Goal: Task Accomplishment & Management: Manage account settings

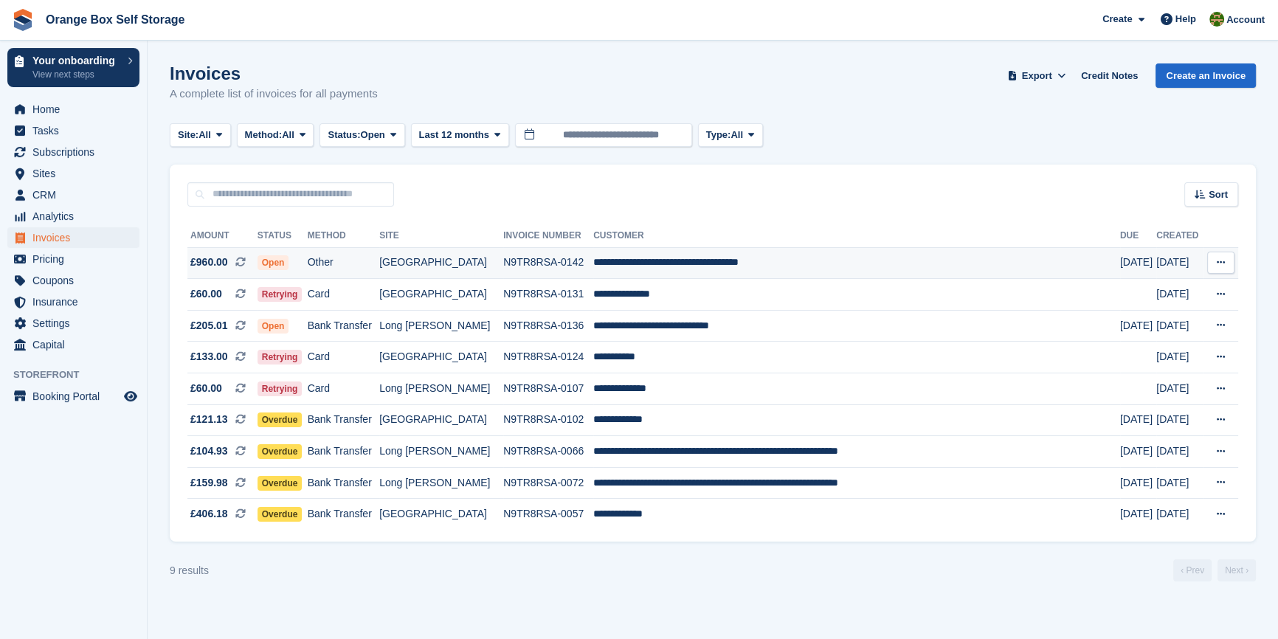
click at [380, 267] on td "Other" at bounding box center [344, 263] width 72 height 32
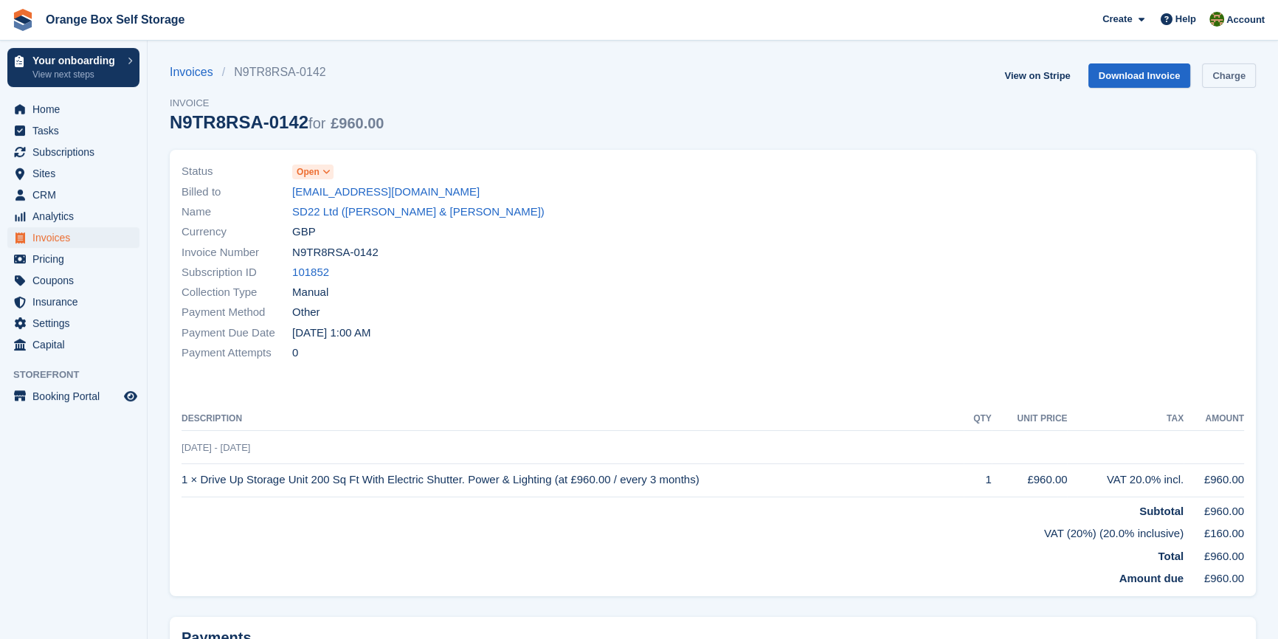
click at [1239, 64] on link "Charge" at bounding box center [1229, 75] width 54 height 24
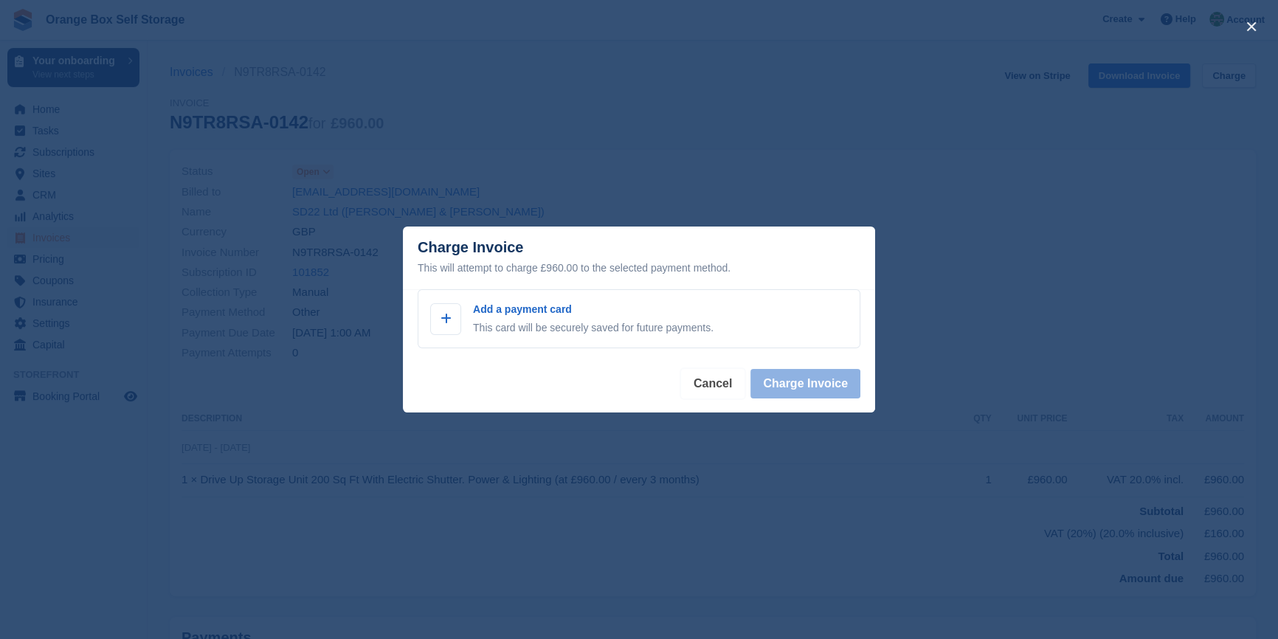
click at [714, 381] on button "Cancel" at bounding box center [712, 384] width 63 height 30
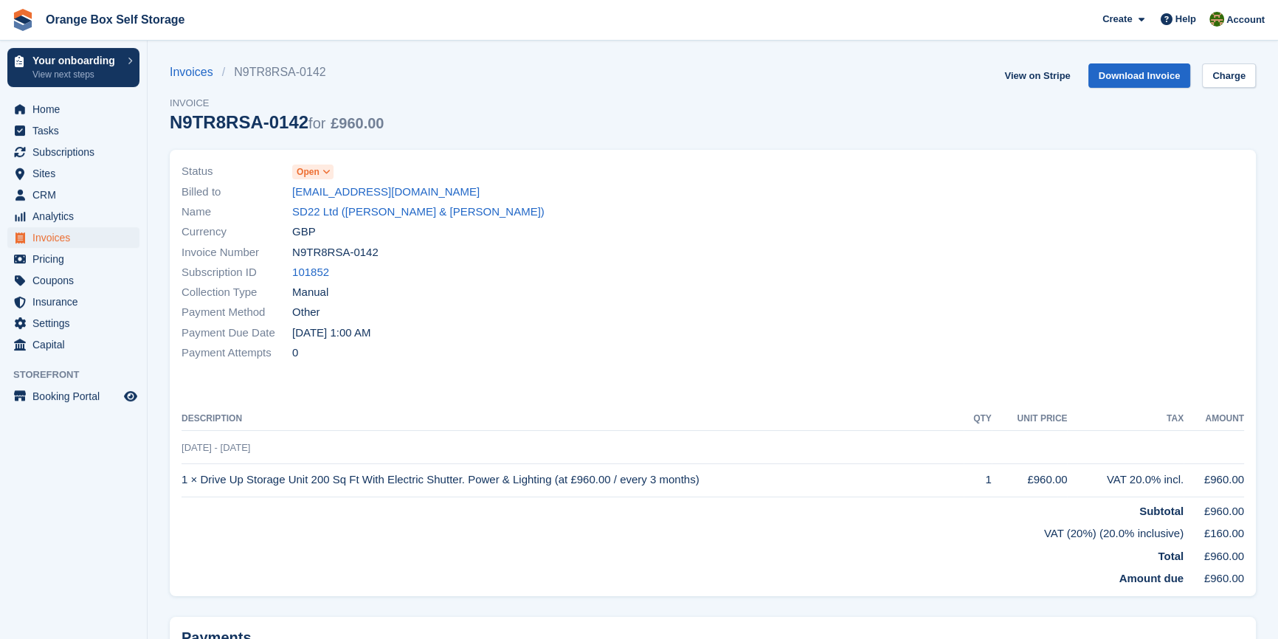
click at [570, 385] on div "Status Open Billed to spbuildingservicesderby@gmail.com Name SD22 Ltd (Kevin Sm…" at bounding box center [713, 373] width 1086 height 446
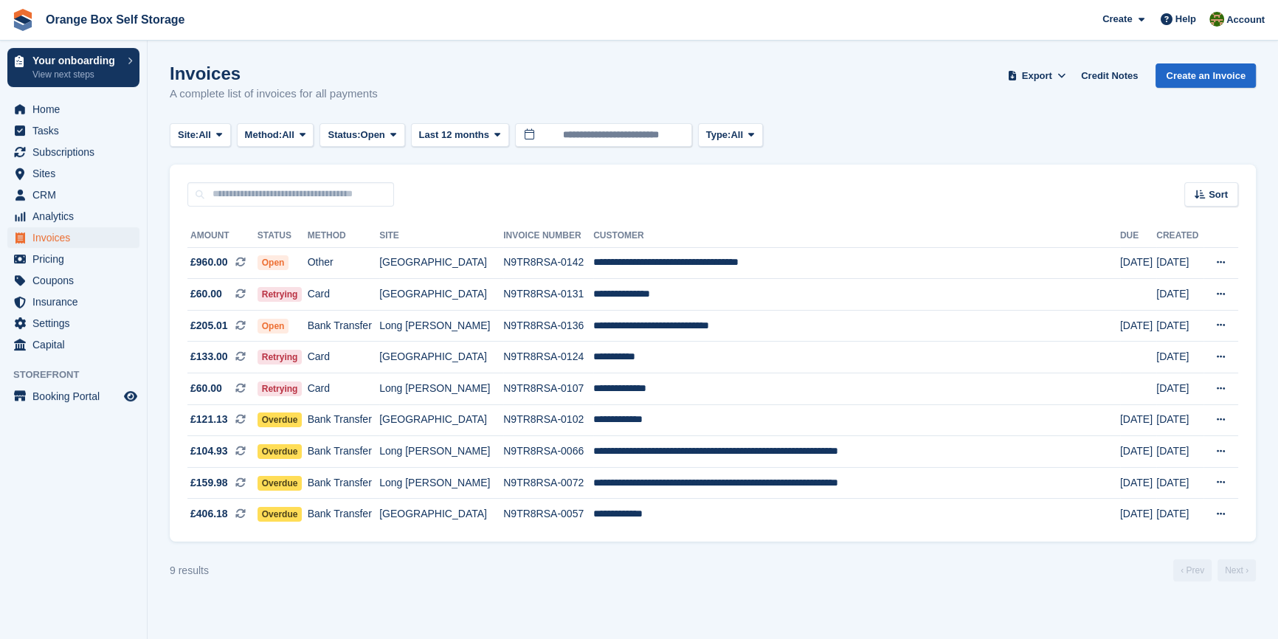
click at [45, 504] on aside "Your onboarding View next steps Home Tasks Subscriptions Subscriptions Subscrip…" at bounding box center [73, 323] width 147 height 565
click at [380, 329] on td "Bank Transfer" at bounding box center [344, 326] width 72 height 32
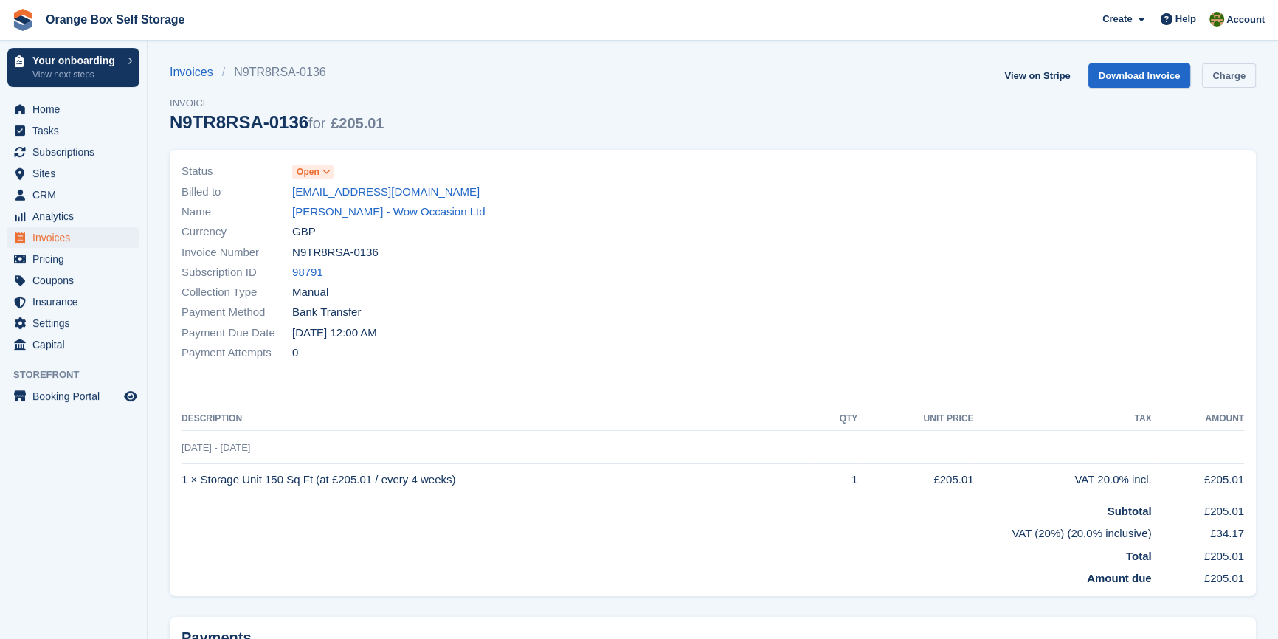
click at [1247, 71] on link "Charge" at bounding box center [1229, 75] width 54 height 24
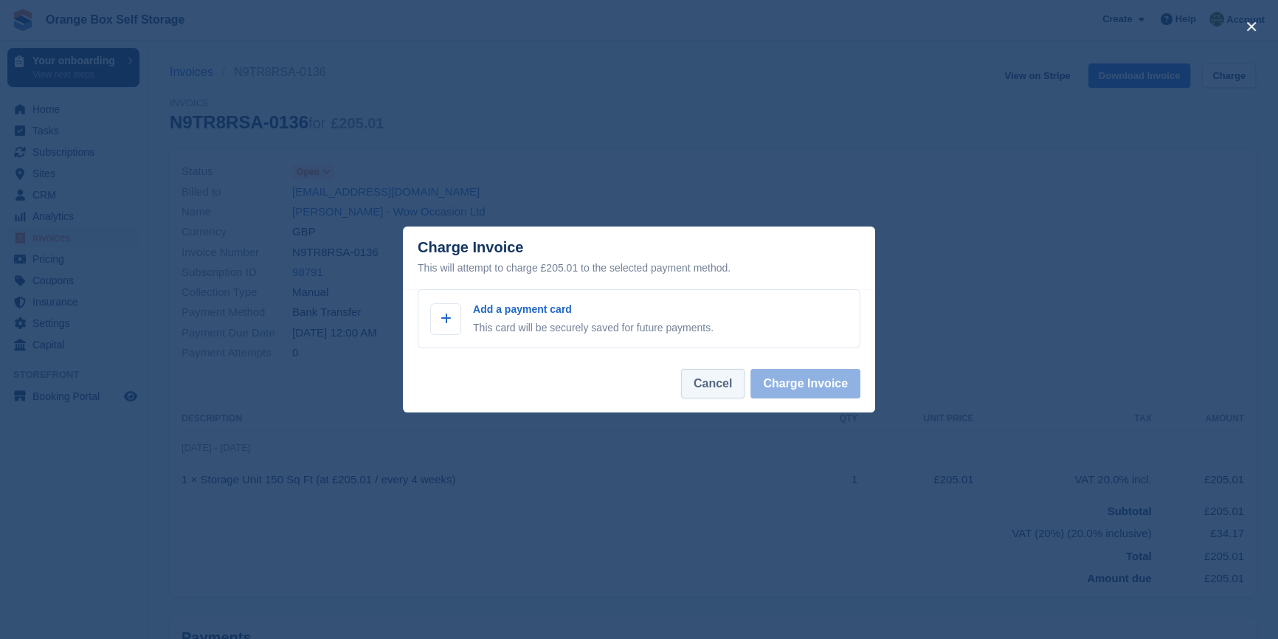
click at [708, 373] on button "Cancel" at bounding box center [712, 384] width 63 height 30
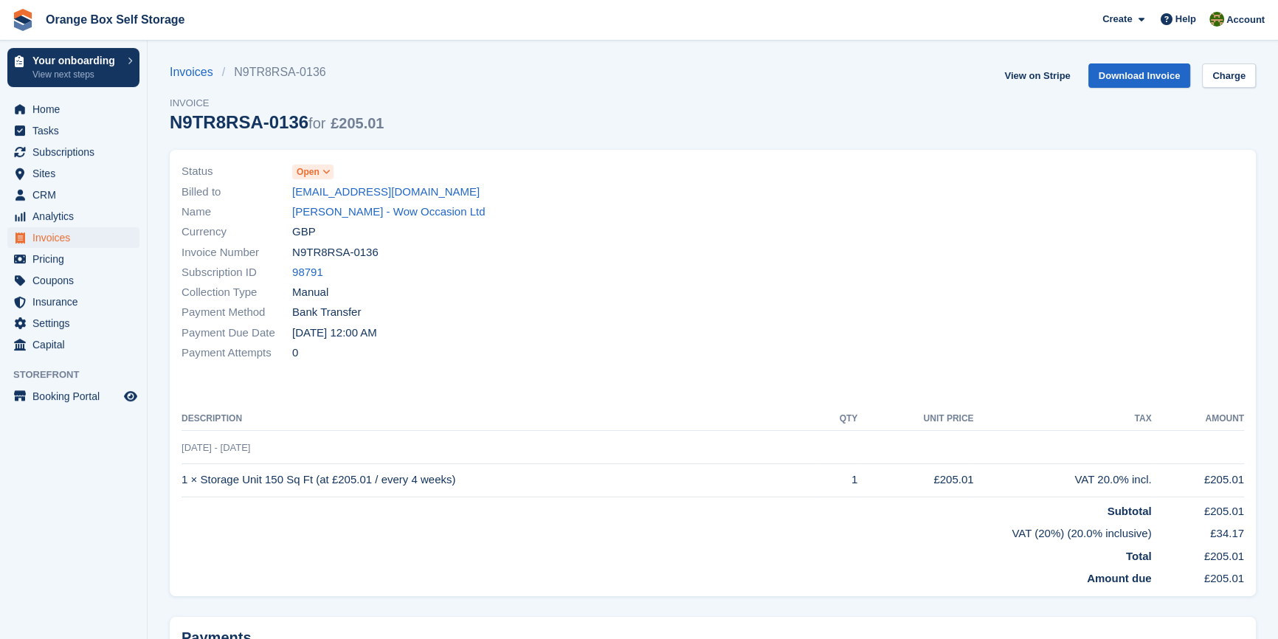
click at [660, 346] on div "Payment Attempts 0" at bounding box center [442, 353] width 522 height 20
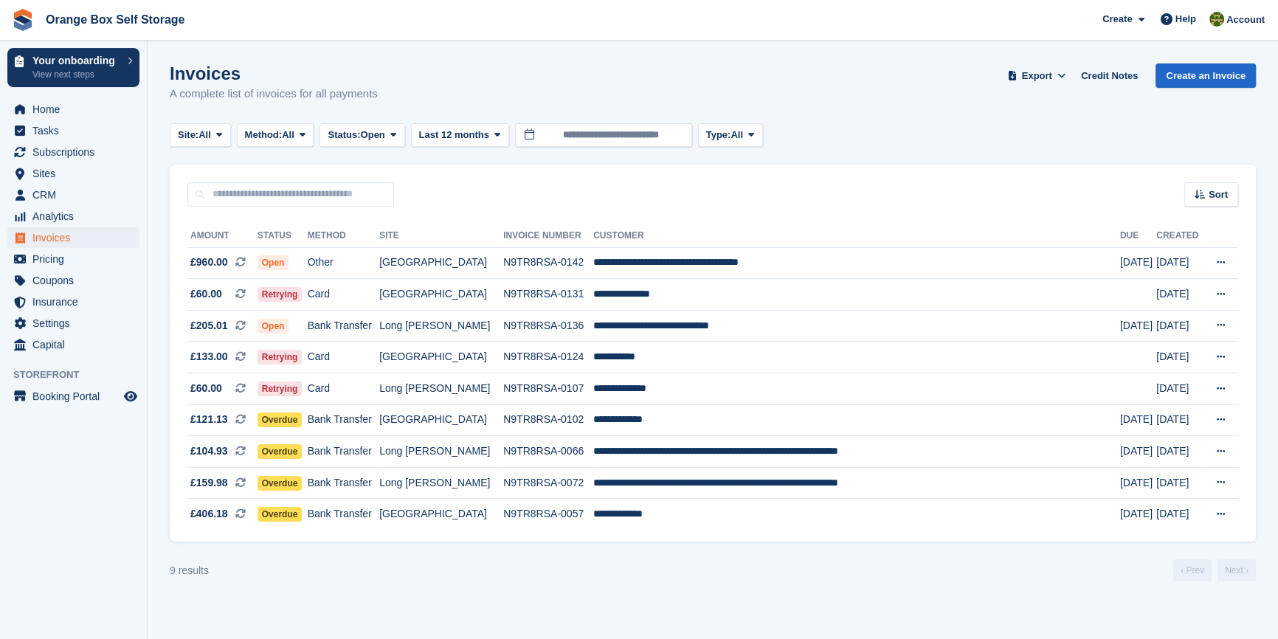
click at [682, 577] on div "9 results ‹ Prev Next ›" at bounding box center [713, 570] width 1086 height 22
click at [561, 561] on turbo-frame "Invoices A complete list of invoices for all payments Export Export Invoices Ex…" at bounding box center [713, 322] width 1086 height 518
click at [59, 158] on span "Subscriptions" at bounding box center [76, 152] width 89 height 21
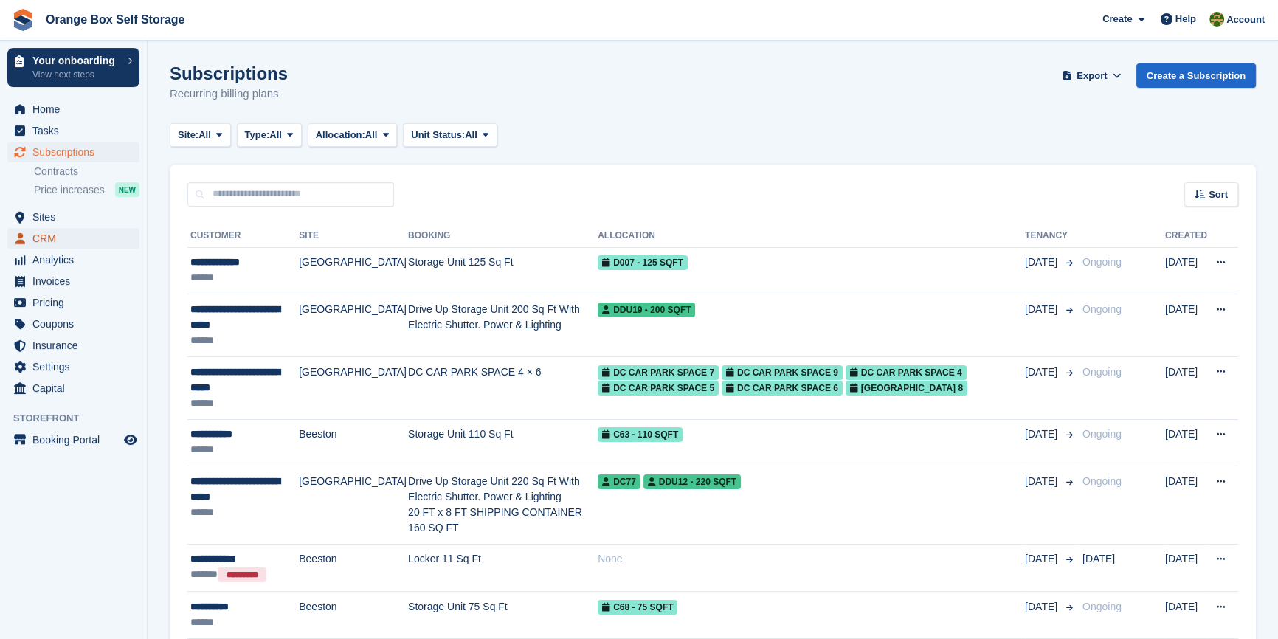
click at [58, 236] on span "CRM" at bounding box center [76, 238] width 89 height 21
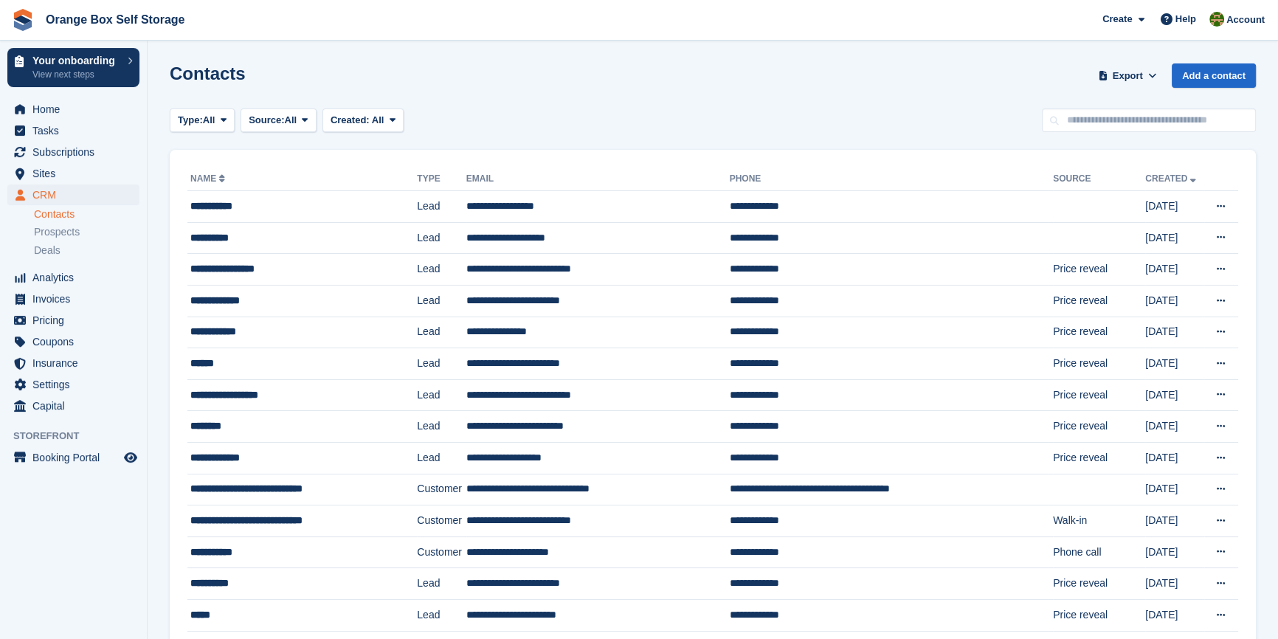
click at [1101, 130] on input "text" at bounding box center [1149, 120] width 214 height 24
type input "***"
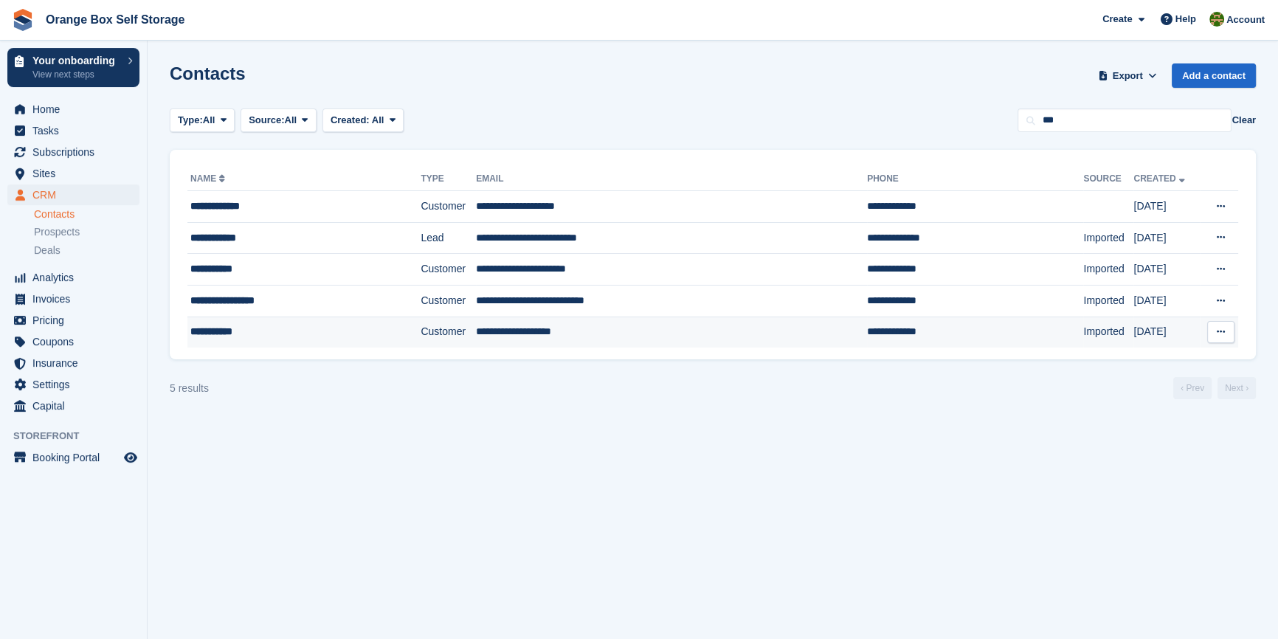
click at [278, 328] on div "**********" at bounding box center [283, 331] width 187 height 15
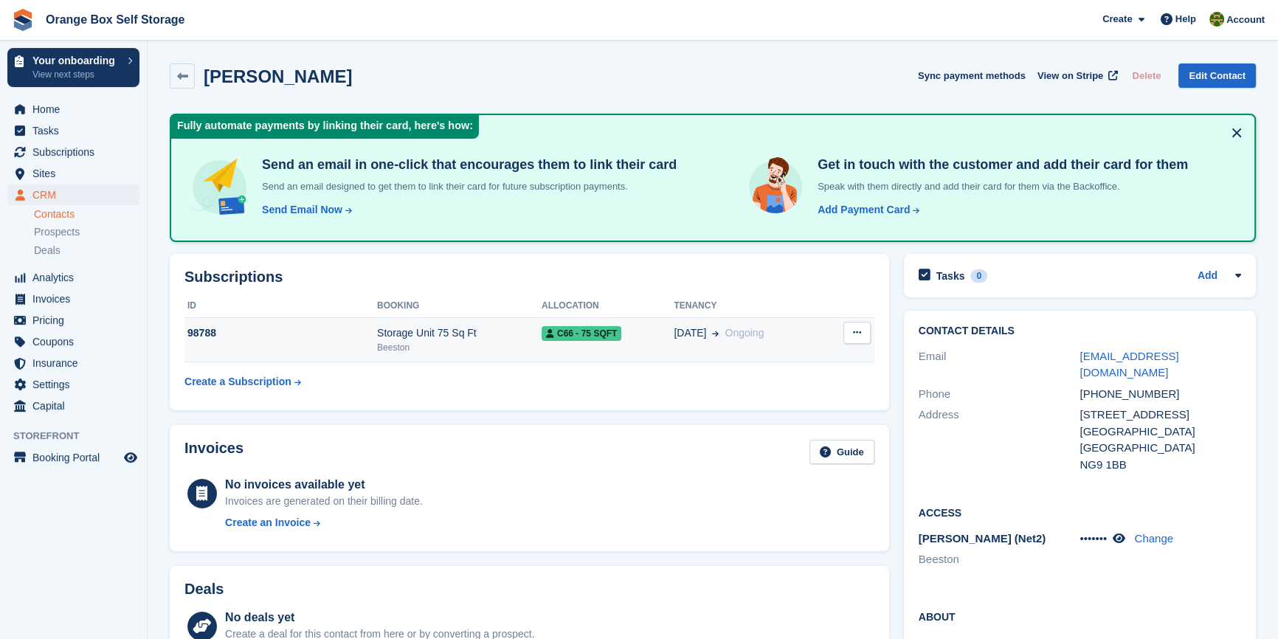
click at [301, 344] on td "98788" at bounding box center [280, 339] width 193 height 45
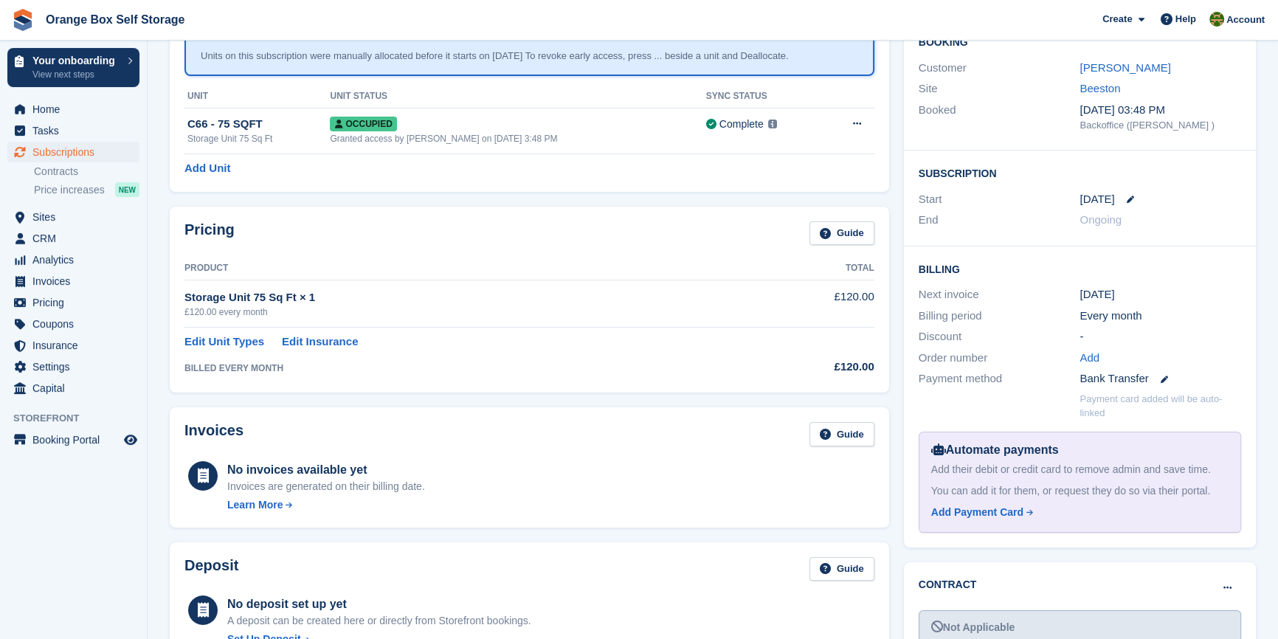
scroll to position [66, 0]
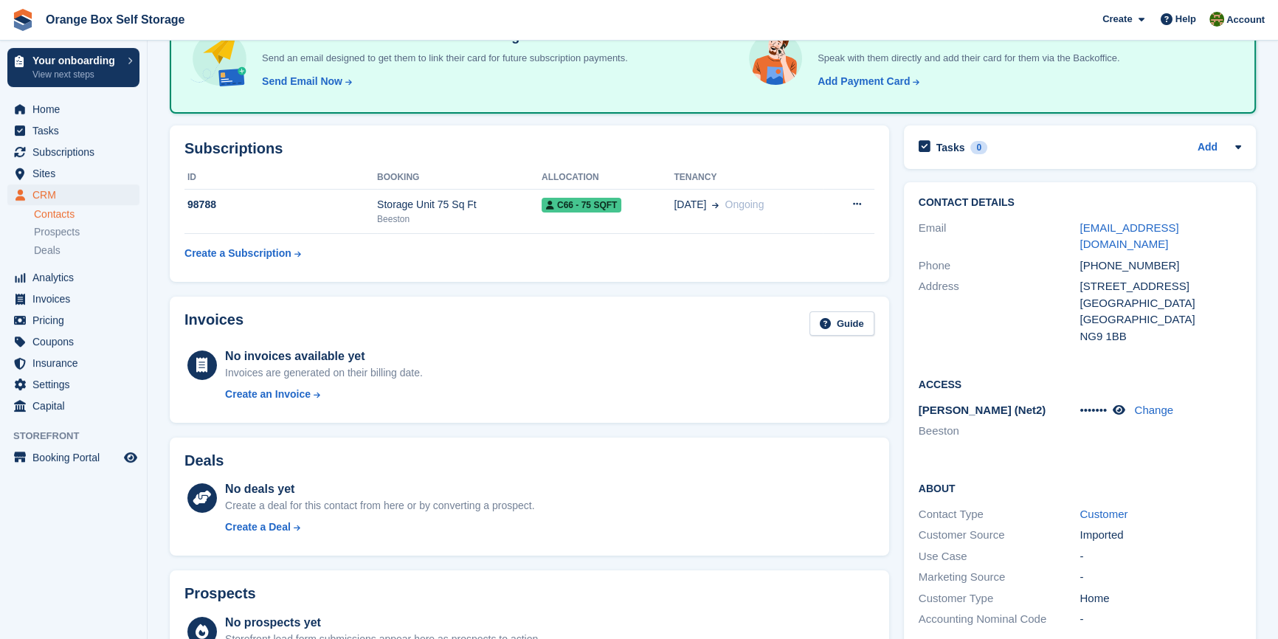
scroll to position [134, 0]
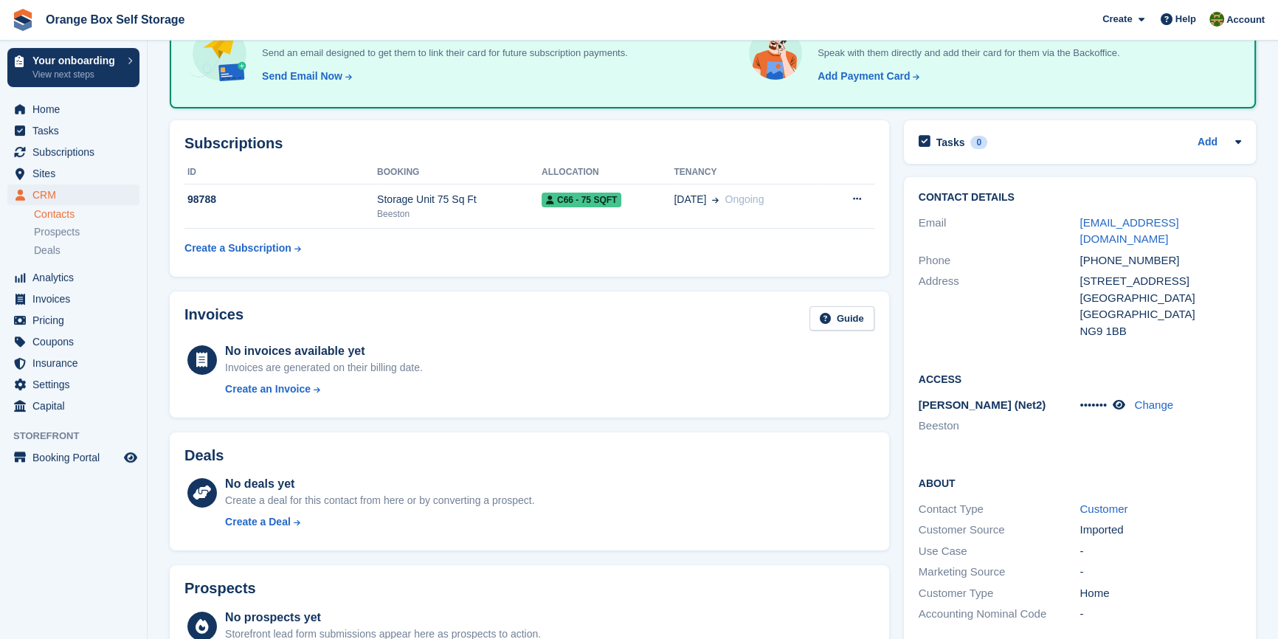
click at [490, 371] on div "No invoices available yet Invoices are generated on their billing date. Create …" at bounding box center [549, 372] width 649 height 60
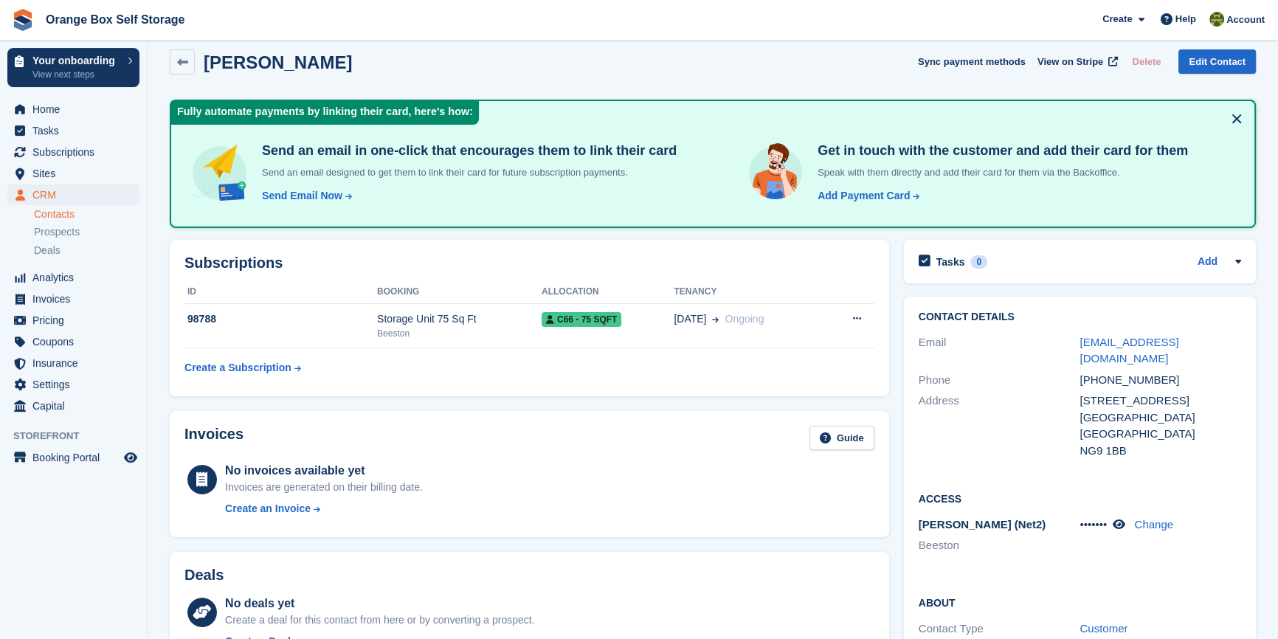
scroll to position [0, 0]
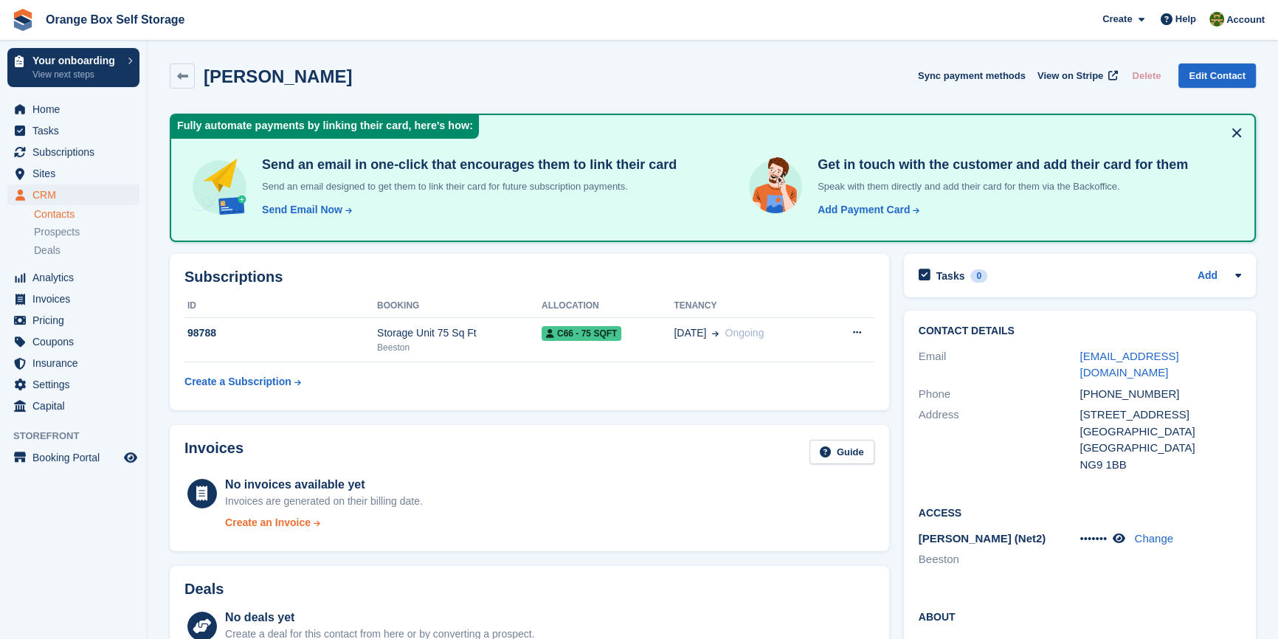
click at [271, 517] on div "Create an Invoice" at bounding box center [268, 522] width 86 height 15
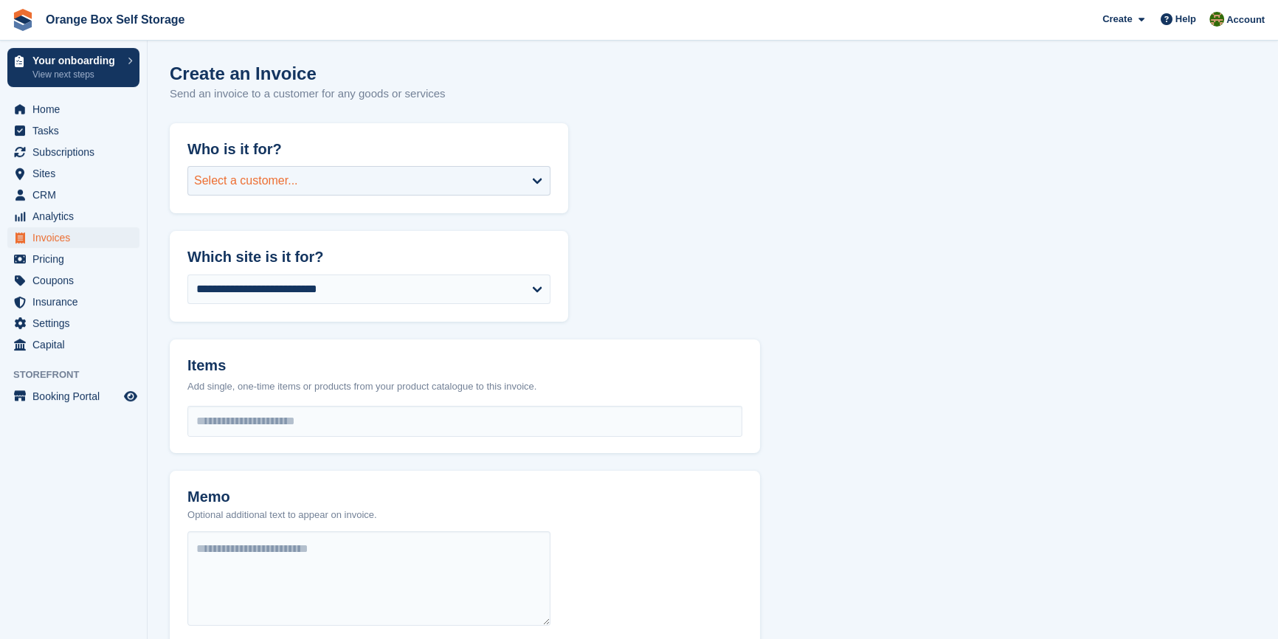
click at [313, 190] on div "Select a customer..." at bounding box center [368, 181] width 363 height 30
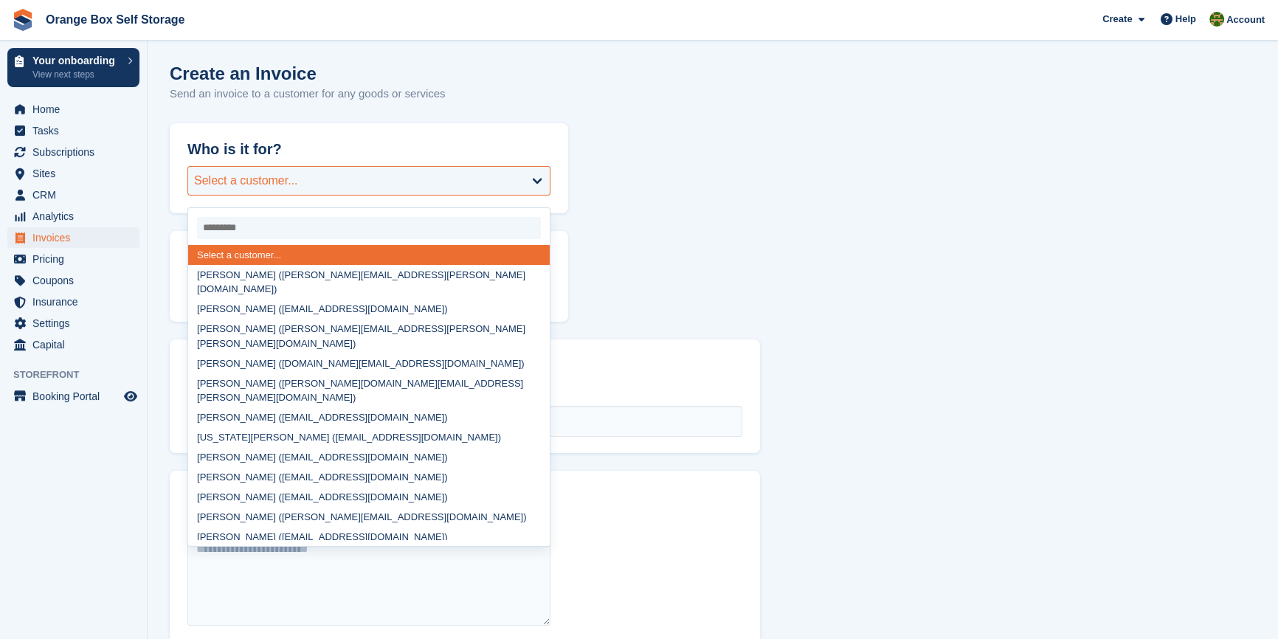
click at [313, 190] on div "Select a customer..." at bounding box center [368, 181] width 363 height 30
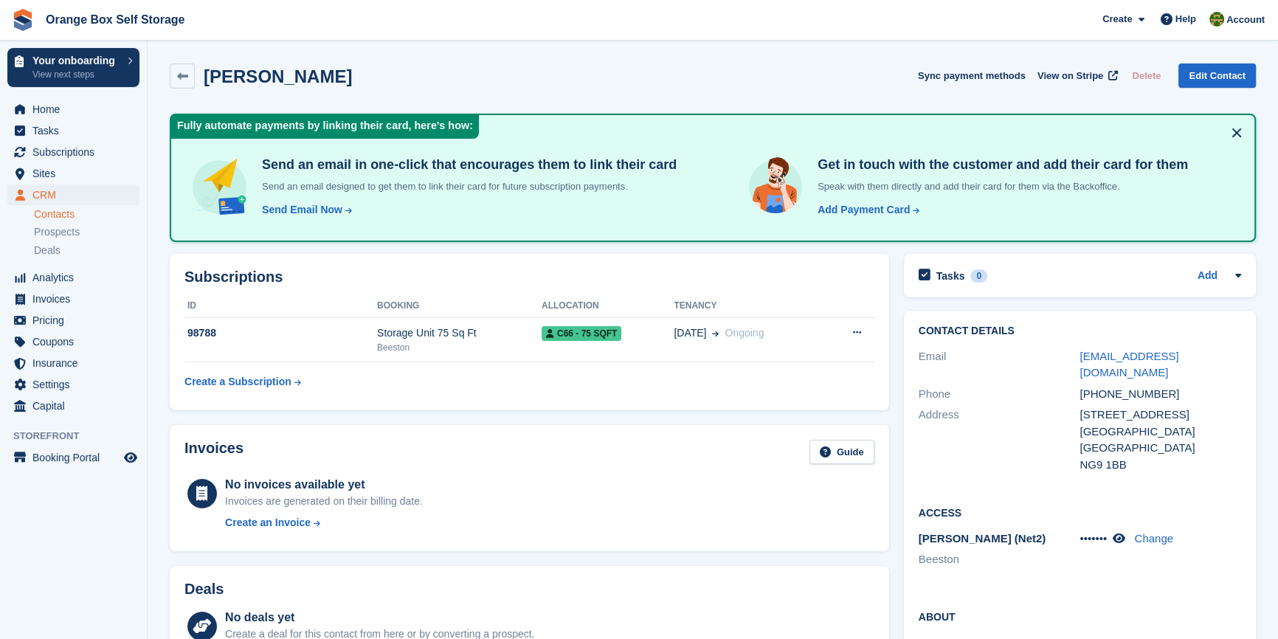
click at [429, 387] on table "ID Booking Allocation Tenancy 98788 Storage Unit 75 Sq Ft Beeston C66 - 75 SQFT…" at bounding box center [529, 345] width 690 height 102
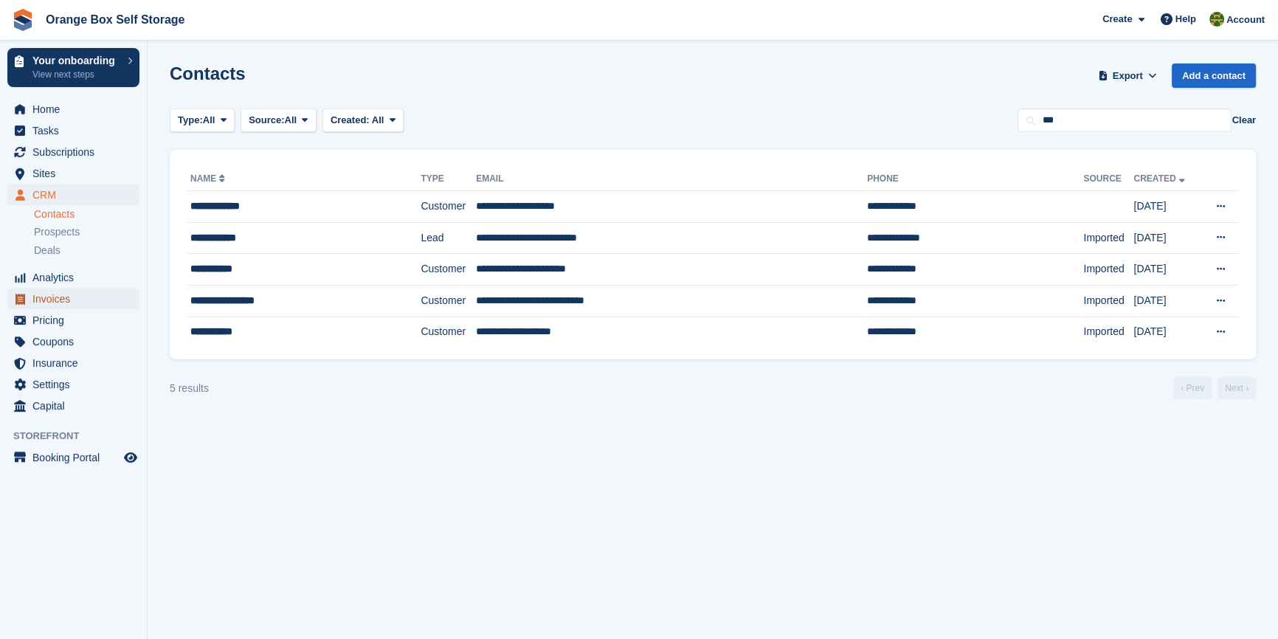
click at [50, 299] on span "Invoices" at bounding box center [76, 298] width 89 height 21
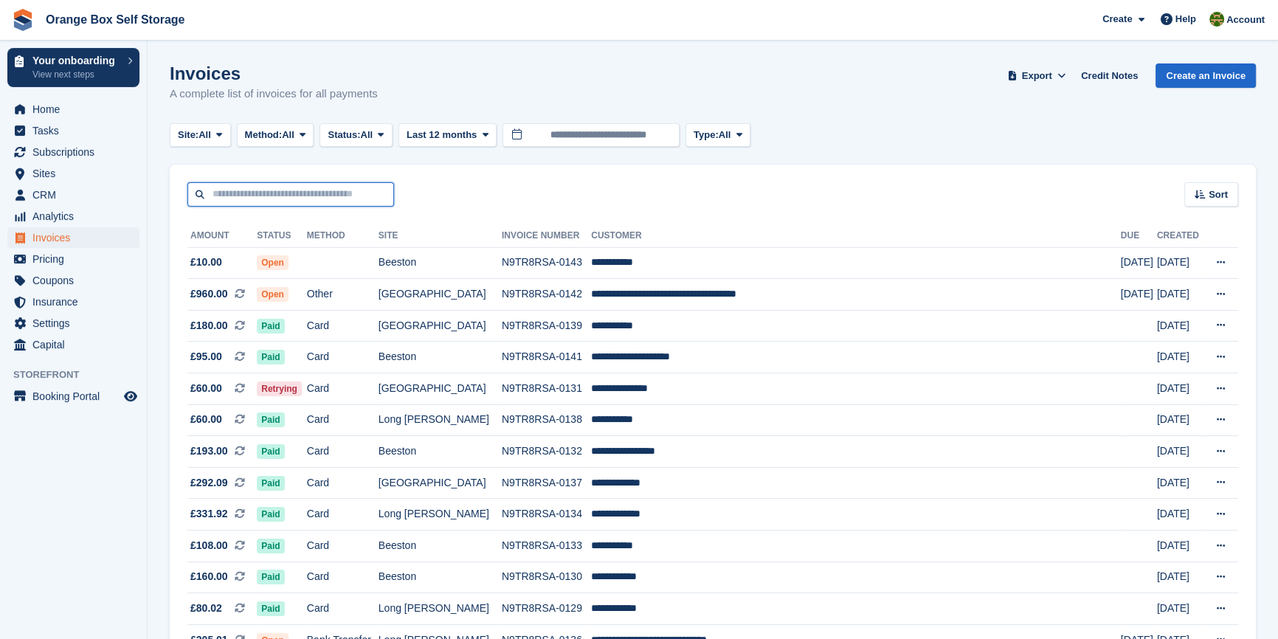
click at [302, 195] on input "text" at bounding box center [290, 194] width 207 height 24
type input "****"
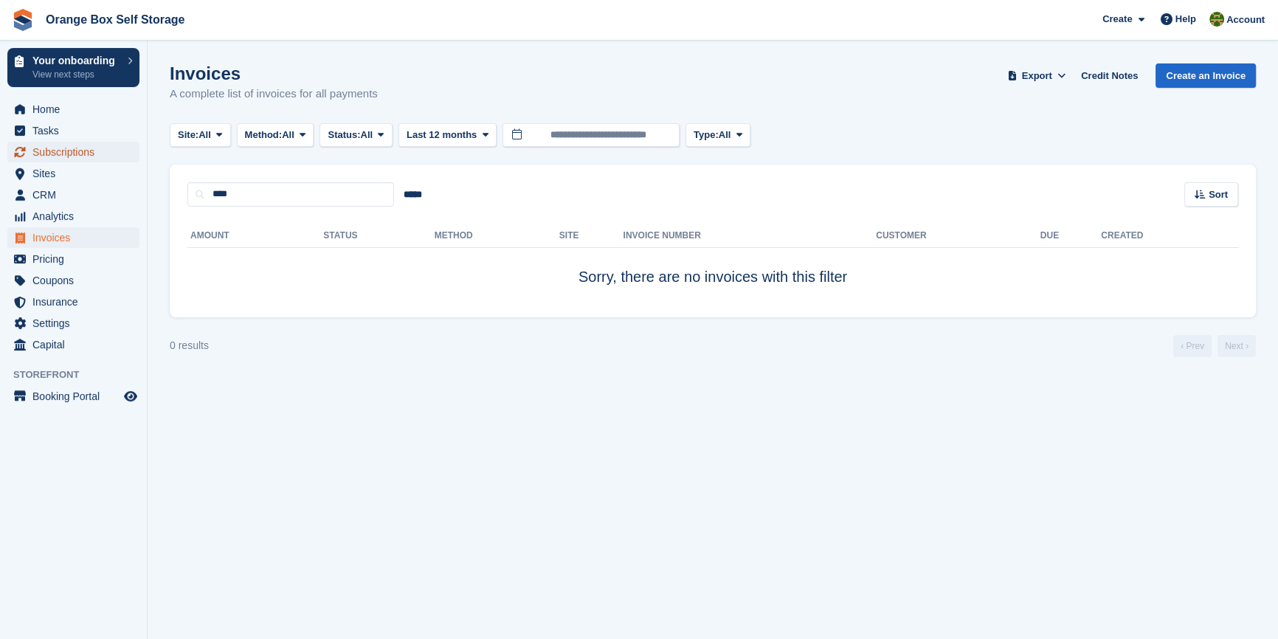
click at [52, 150] on span "Subscriptions" at bounding box center [76, 152] width 89 height 21
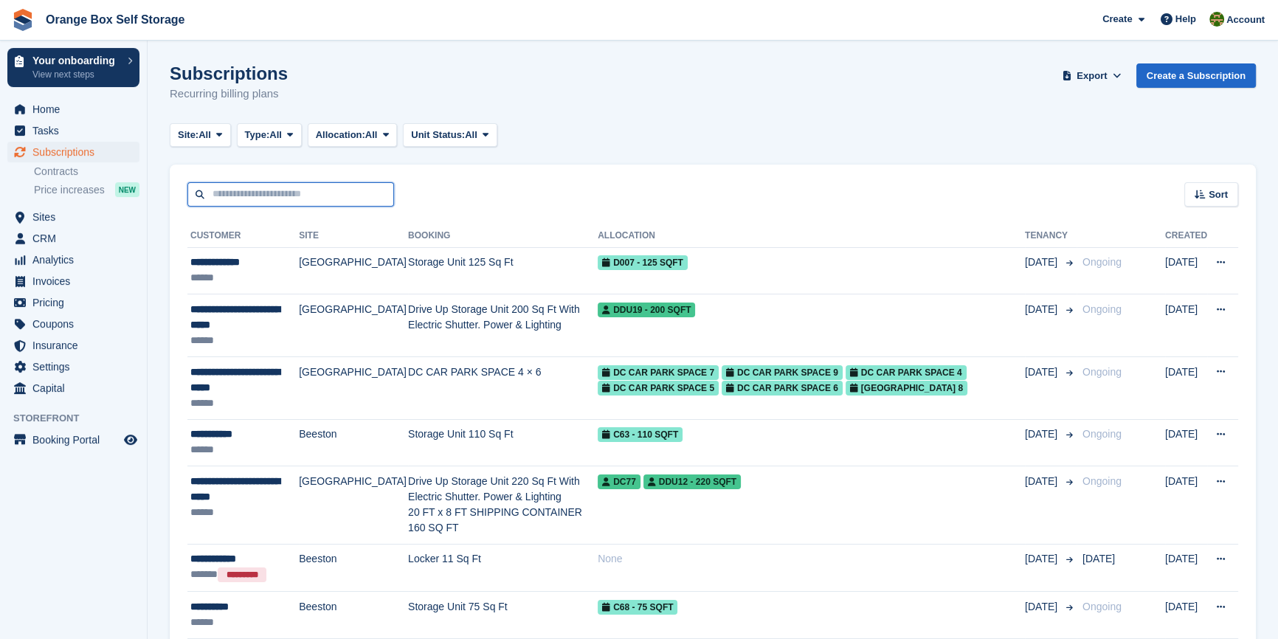
click at [269, 201] on input "text" at bounding box center [290, 194] width 207 height 24
type input "****"
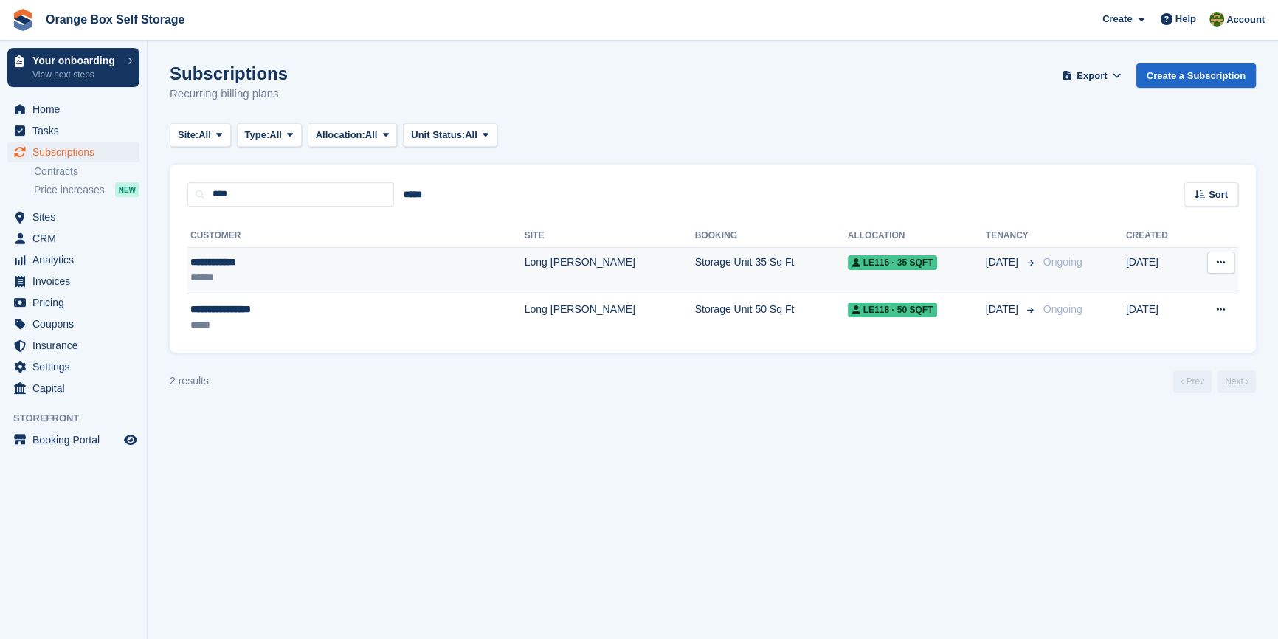
click at [262, 254] on div "**********" at bounding box center [298, 261] width 216 height 15
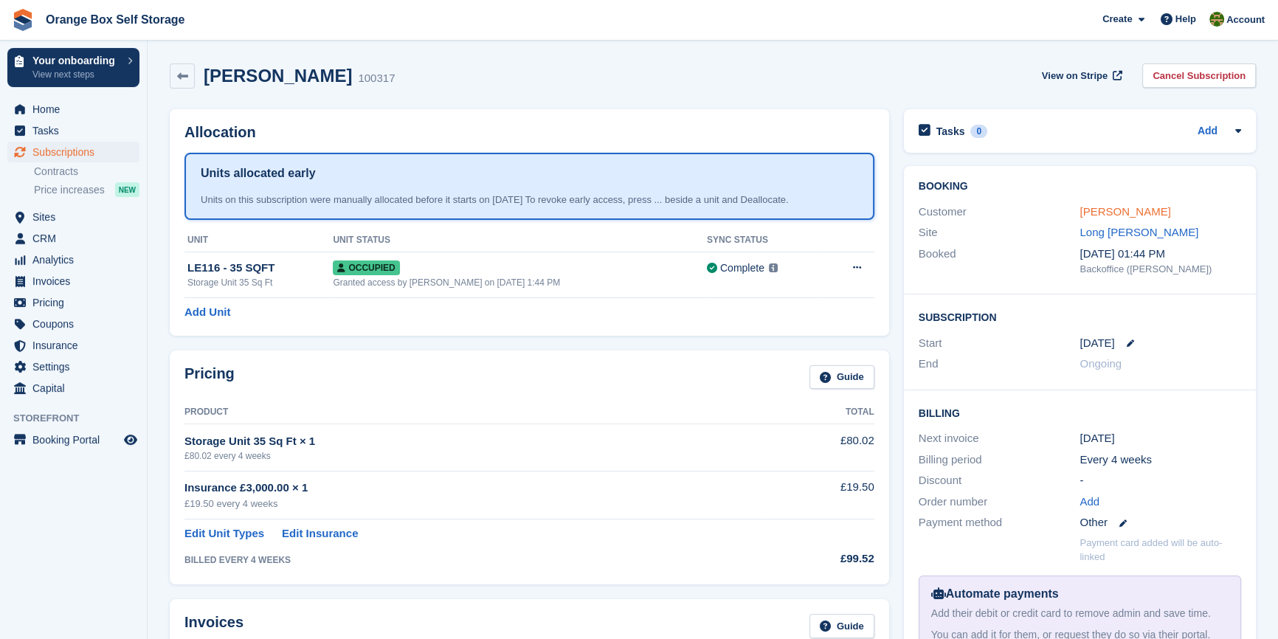
click at [1106, 213] on link "[PERSON_NAME]" at bounding box center [1124, 211] width 91 height 13
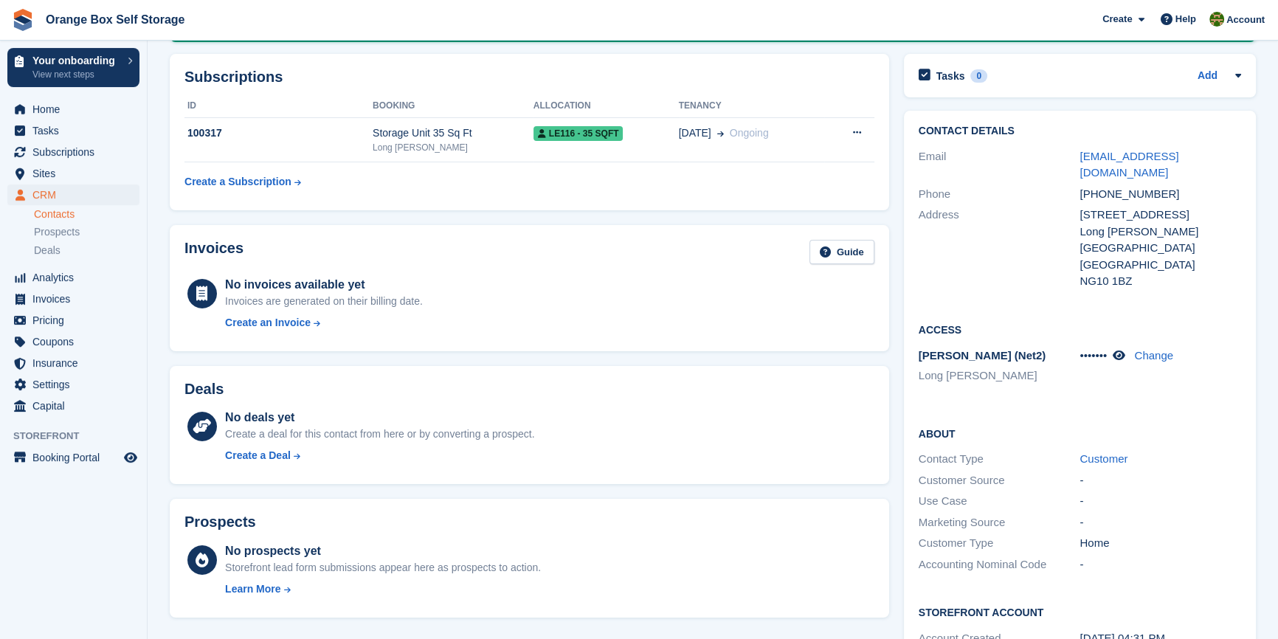
scroll to position [201, 0]
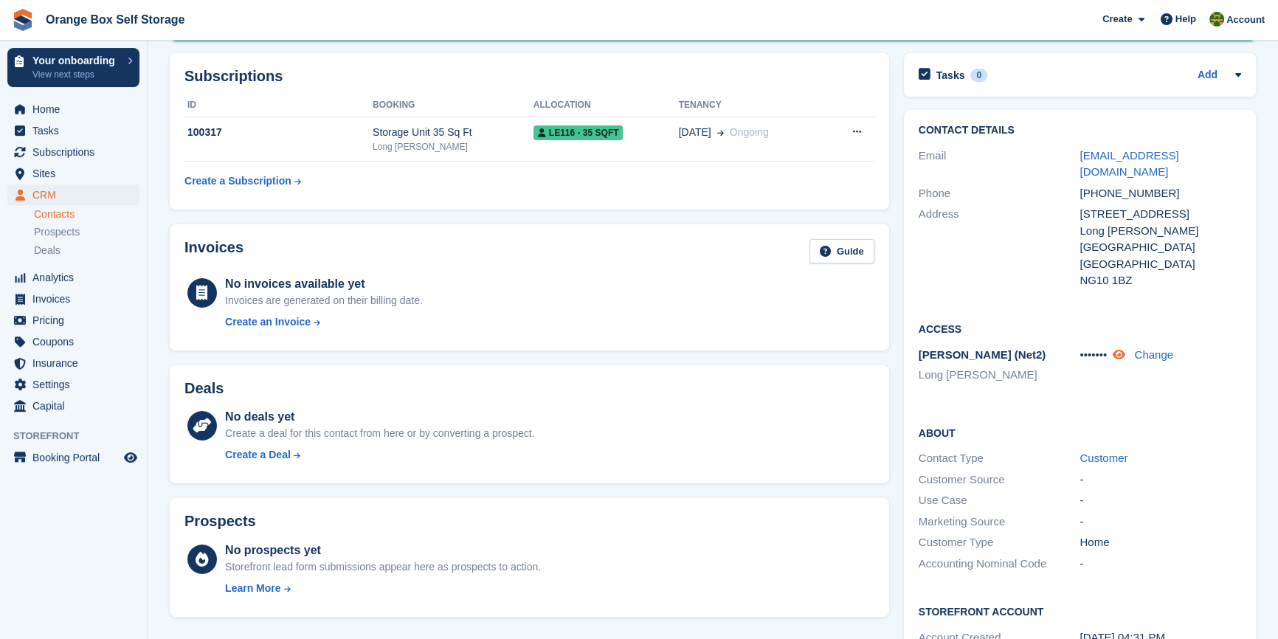
click at [1125, 349] on icon at bounding box center [1118, 354] width 13 height 11
click at [58, 193] on span "CRM" at bounding box center [76, 194] width 89 height 21
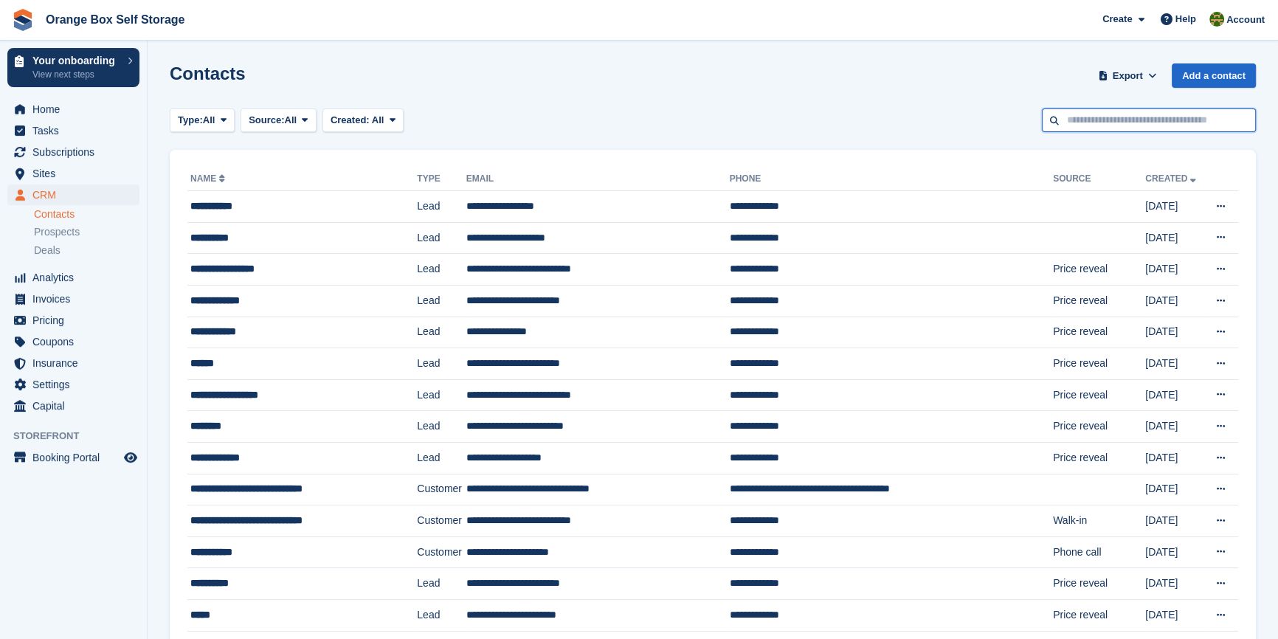
click at [1110, 117] on input "text" at bounding box center [1149, 120] width 214 height 24
type input "****"
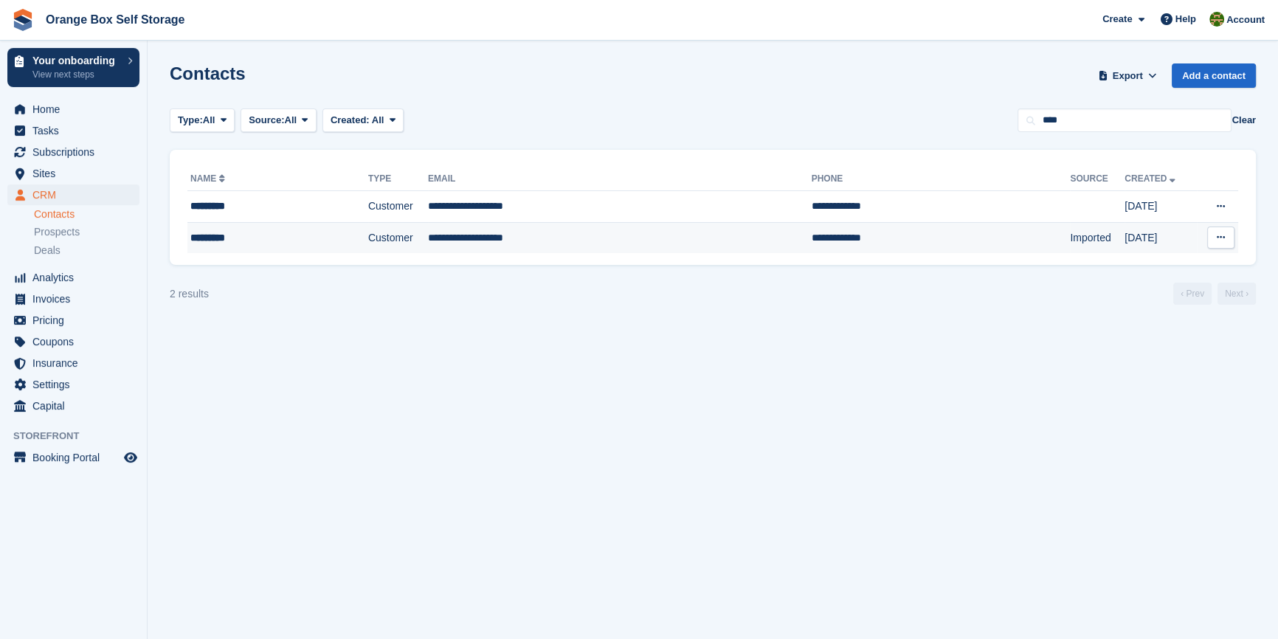
click at [249, 242] on div "*********" at bounding box center [256, 237] width 132 height 15
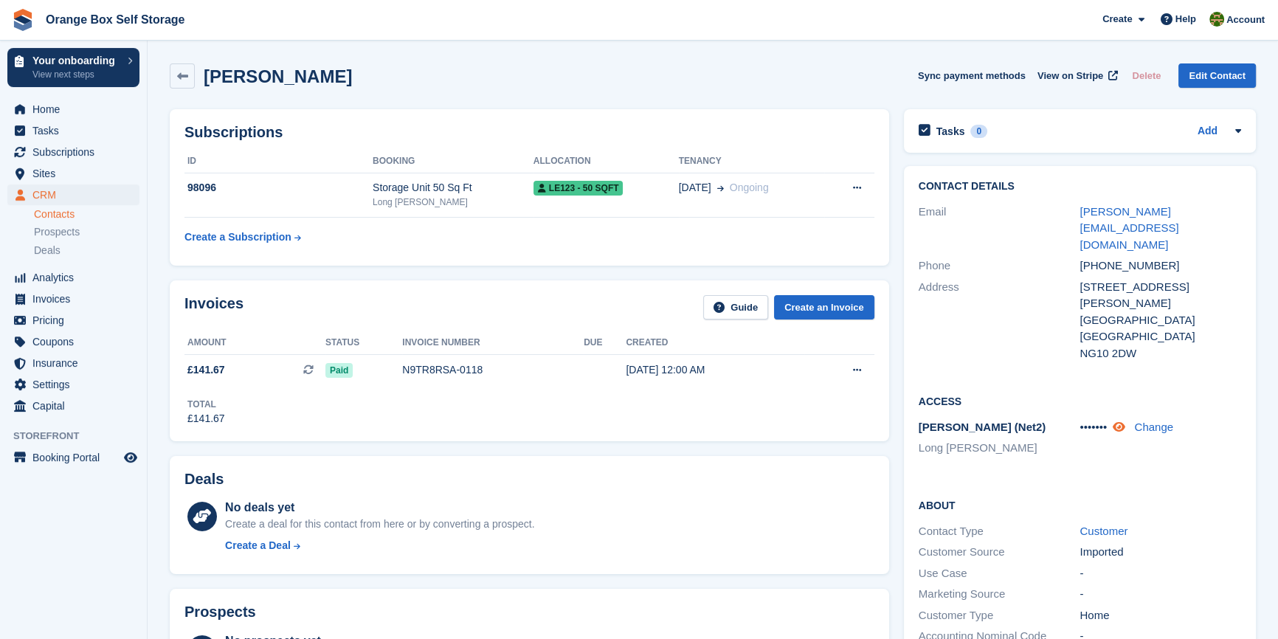
click at [1122, 421] on icon at bounding box center [1118, 426] width 13 height 11
click at [1104, 420] on span "32414148" at bounding box center [1103, 426] width 49 height 13
drag, startPoint x: 1104, startPoint y: 381, endPoint x: 1077, endPoint y: 420, distance: 47.9
click at [1077, 421] on div "Access Paxton (Net2) Long Eaton 32414148 Change" at bounding box center [1080, 430] width 352 height 104
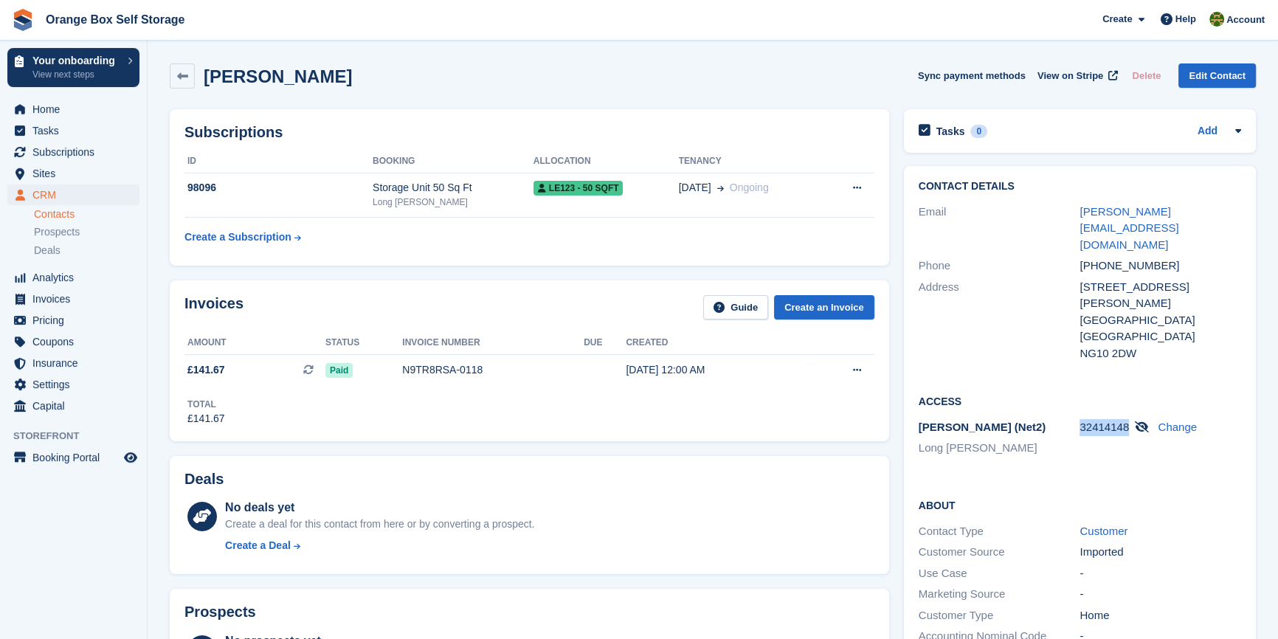
drag, startPoint x: 1081, startPoint y: 375, endPoint x: 1125, endPoint y: 375, distance: 43.5
click at [1125, 420] on span "32414148" at bounding box center [1103, 426] width 49 height 13
copy span "32414148"
click at [1185, 420] on link "Change" at bounding box center [1176, 426] width 39 height 13
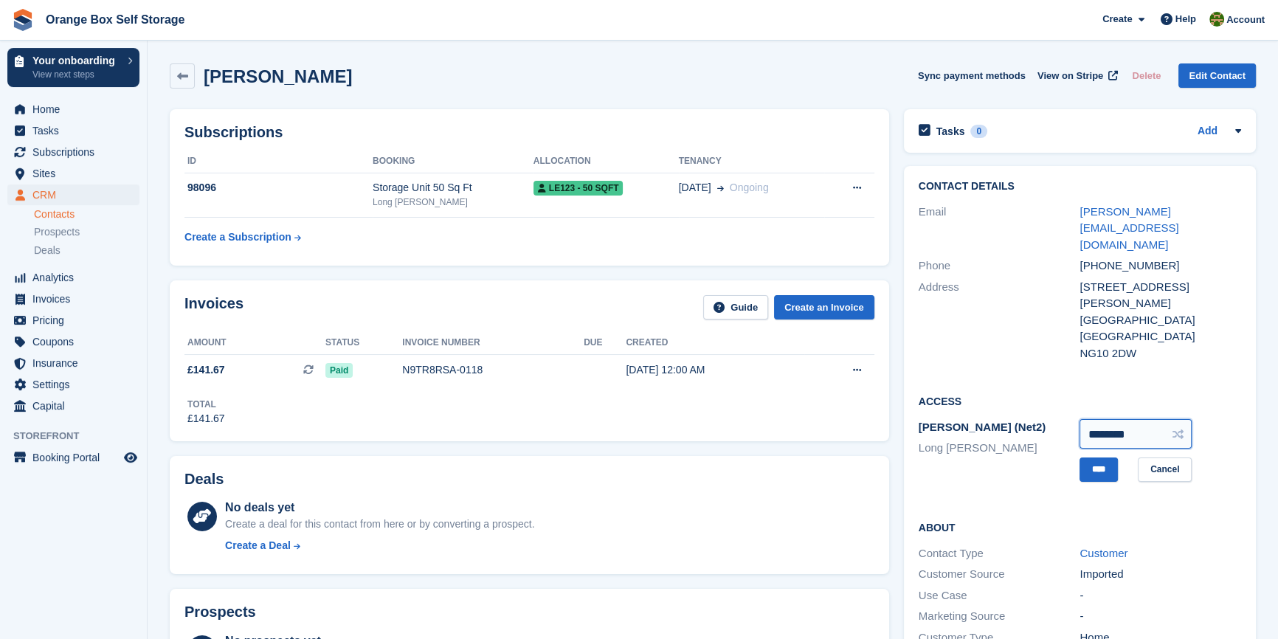
drag, startPoint x: 1143, startPoint y: 376, endPoint x: 1053, endPoint y: 384, distance: 90.3
click at [1053, 417] on div "[PERSON_NAME] (Net2) [GEOGRAPHIC_DATA][PERSON_NAME] ******** **** Cancel" at bounding box center [1079, 450] width 322 height 67
type input "********"
click at [1110, 457] on input "****" at bounding box center [1098, 469] width 38 height 24
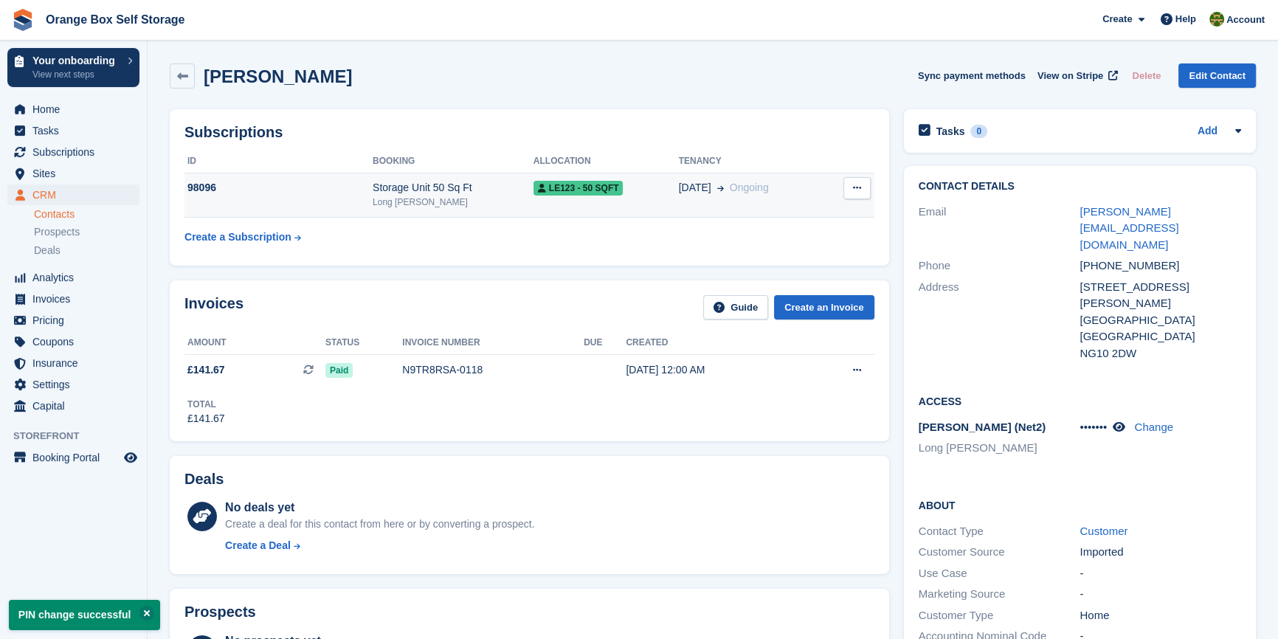
click at [332, 191] on div "98096" at bounding box center [278, 187] width 188 height 15
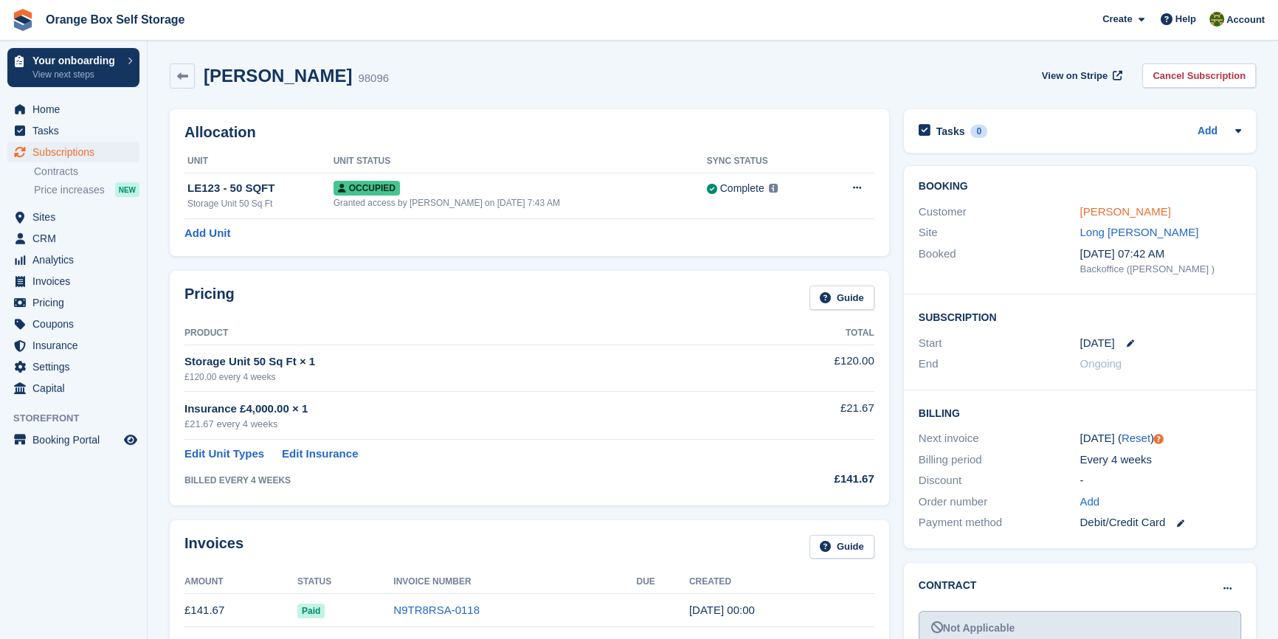
click at [1116, 215] on link "[PERSON_NAME]" at bounding box center [1124, 211] width 91 height 13
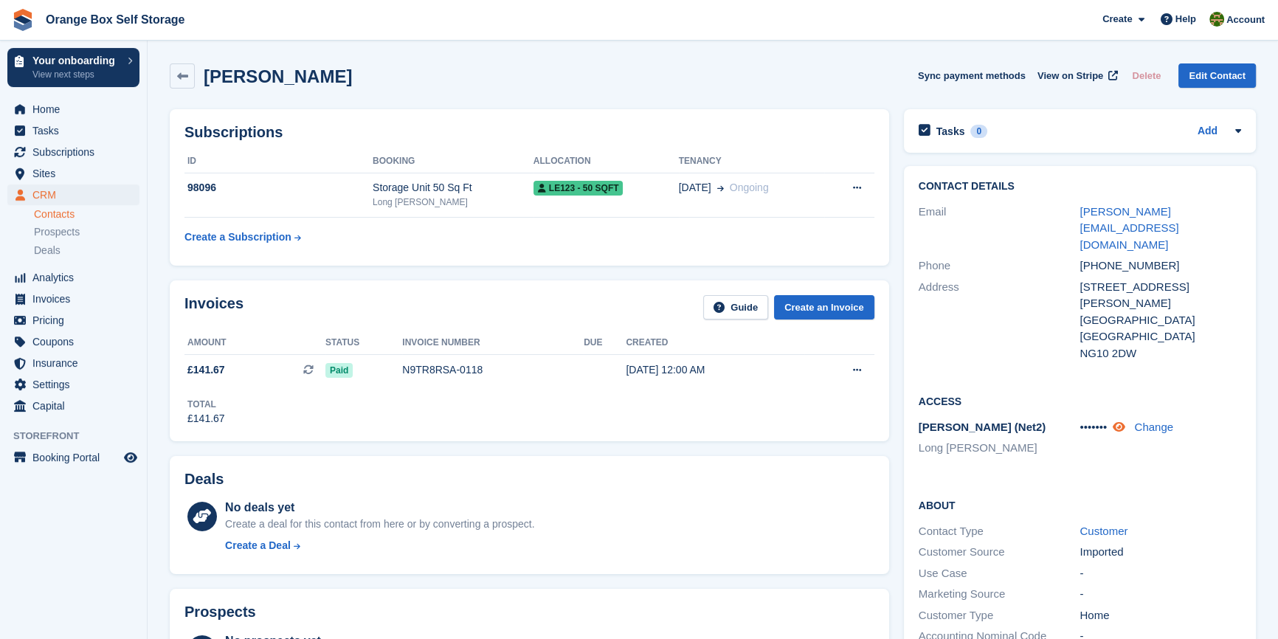
click at [1118, 421] on icon at bounding box center [1118, 426] width 13 height 11
click at [1168, 420] on link "Change" at bounding box center [1176, 426] width 39 height 13
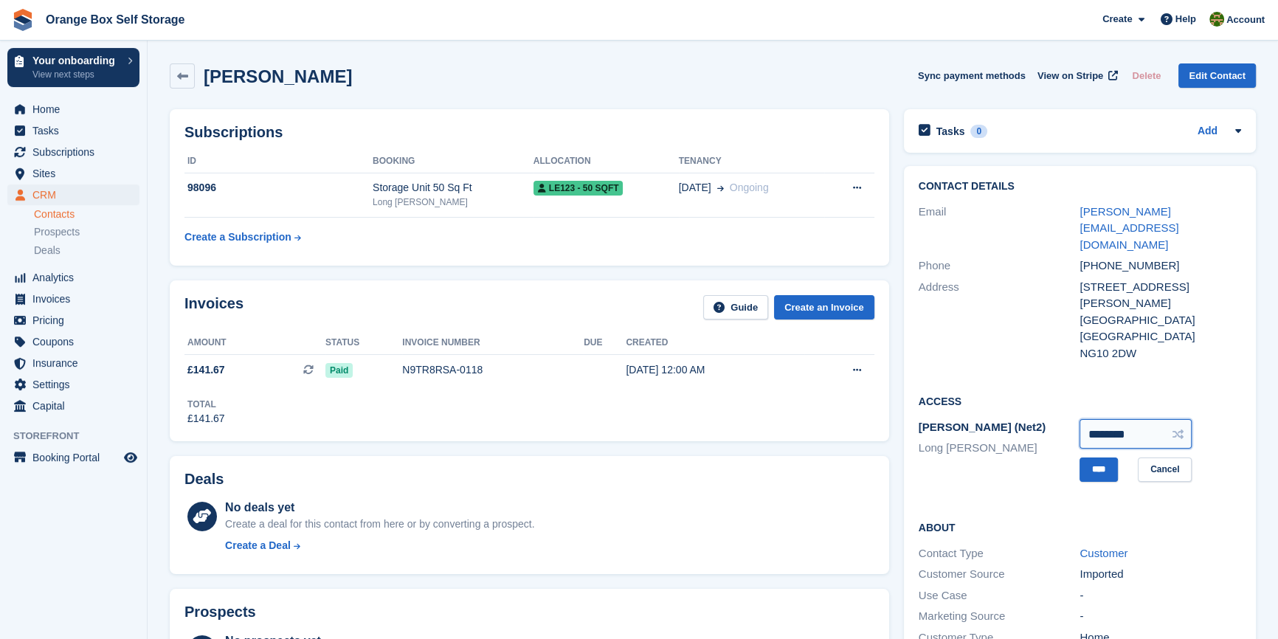
drag, startPoint x: 1151, startPoint y: 383, endPoint x: 1025, endPoint y: 370, distance: 126.0
click at [1025, 417] on div "Paxton (Net2) Long Eaton ******** **** Cancel" at bounding box center [1079, 450] width 322 height 67
type input "********"
click at [1085, 457] on input "****" at bounding box center [1098, 469] width 38 height 24
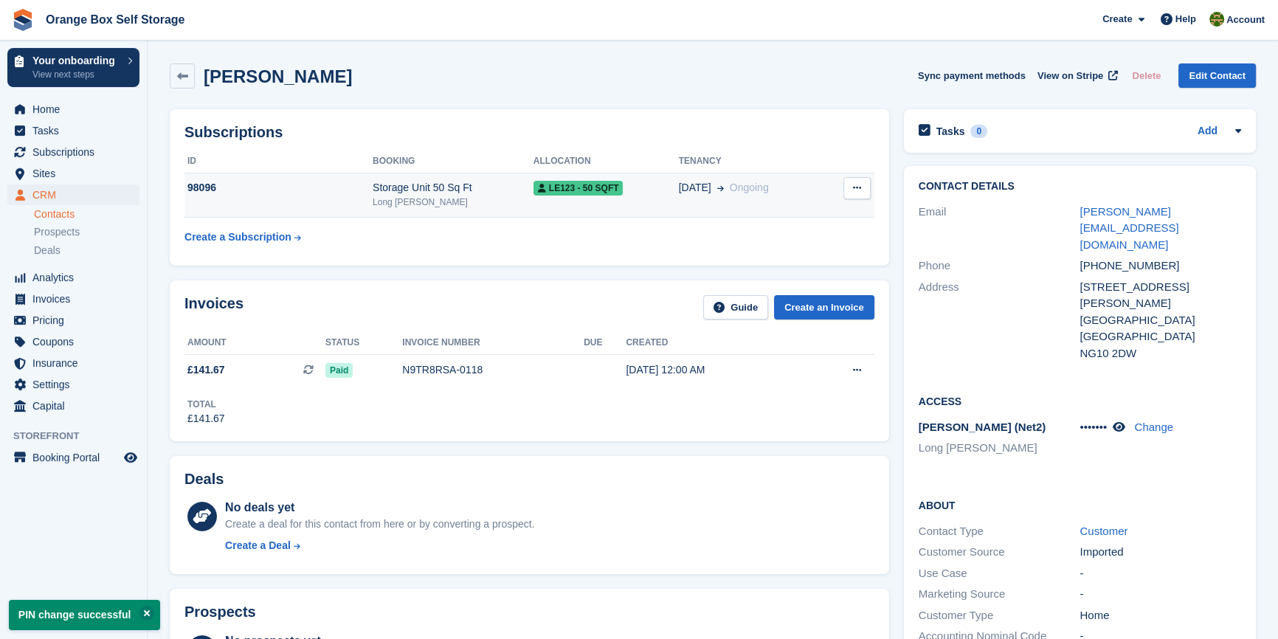
click at [378, 187] on div "Storage Unit 50 Sq Ft" at bounding box center [453, 187] width 161 height 15
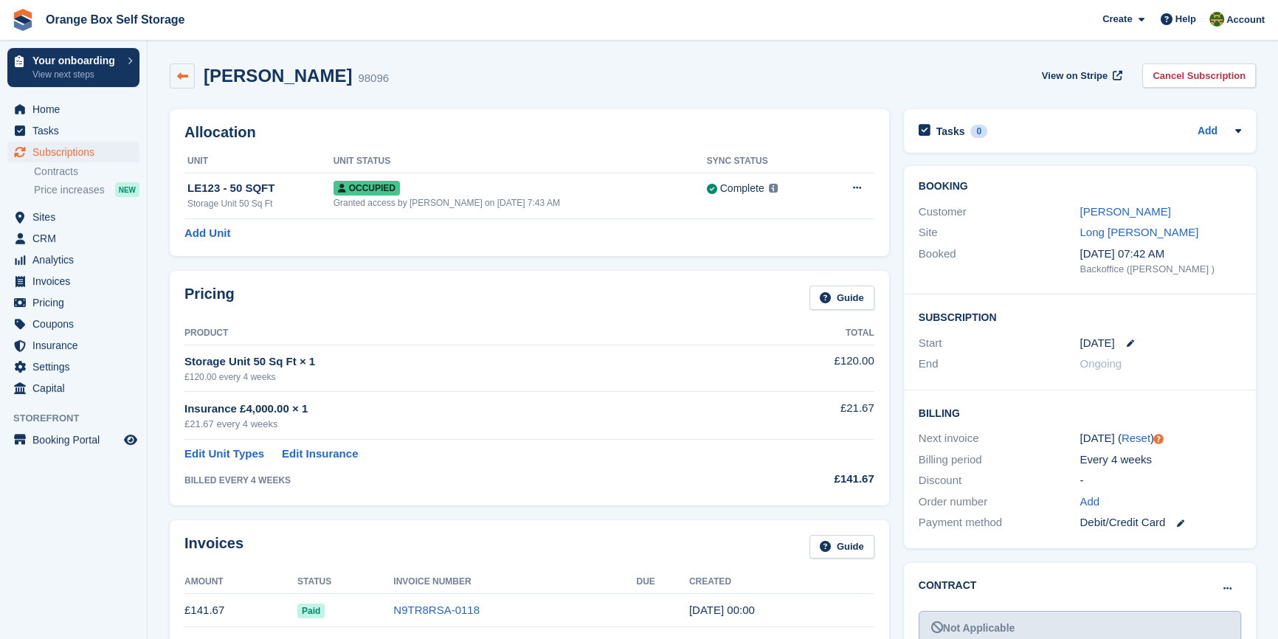
click at [173, 75] on link at bounding box center [182, 75] width 25 height 25
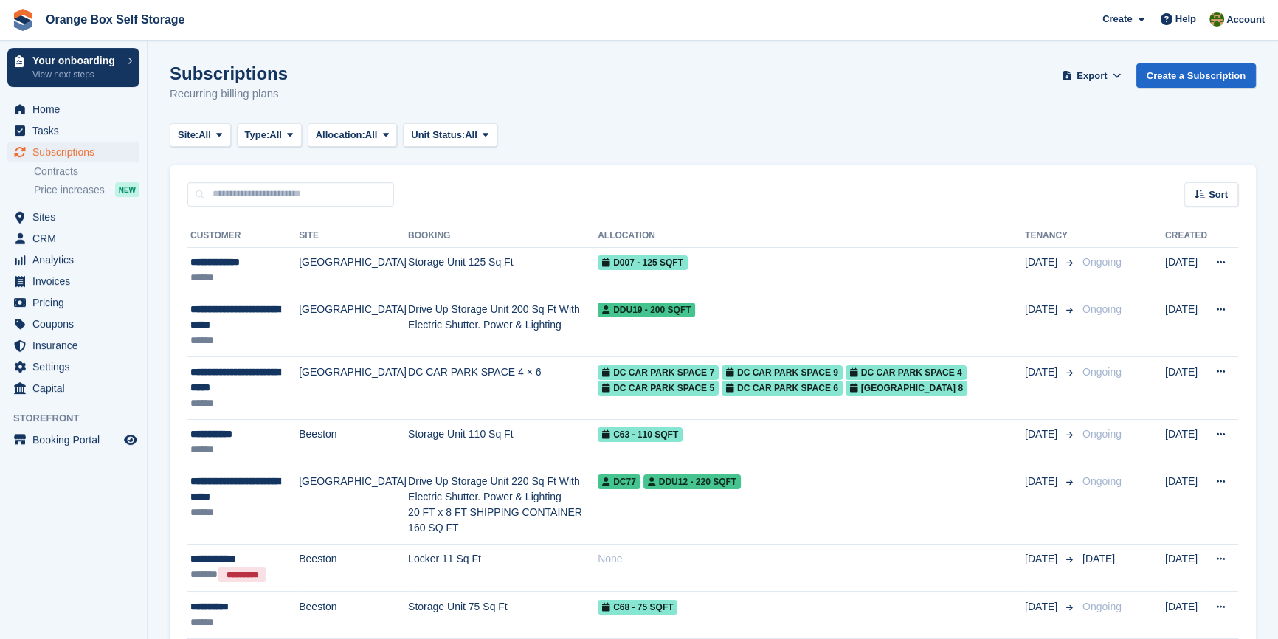
click at [275, 201] on input "text" at bounding box center [290, 194] width 207 height 24
type input "****"
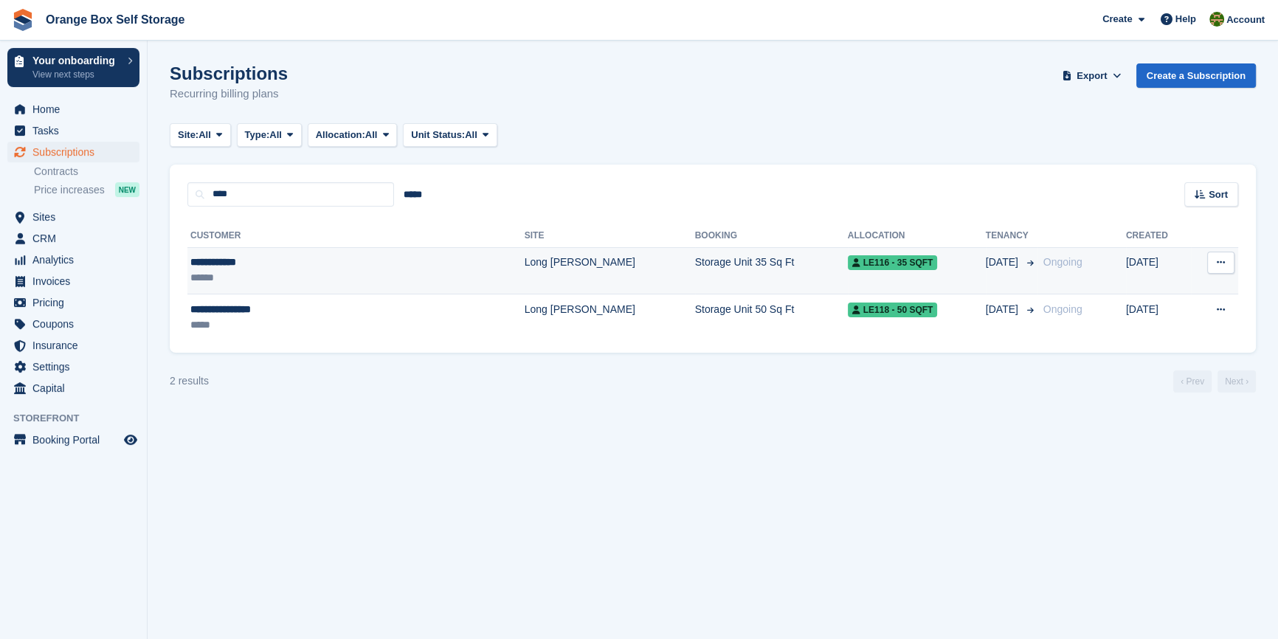
click at [278, 282] on div "******" at bounding box center [298, 277] width 216 height 15
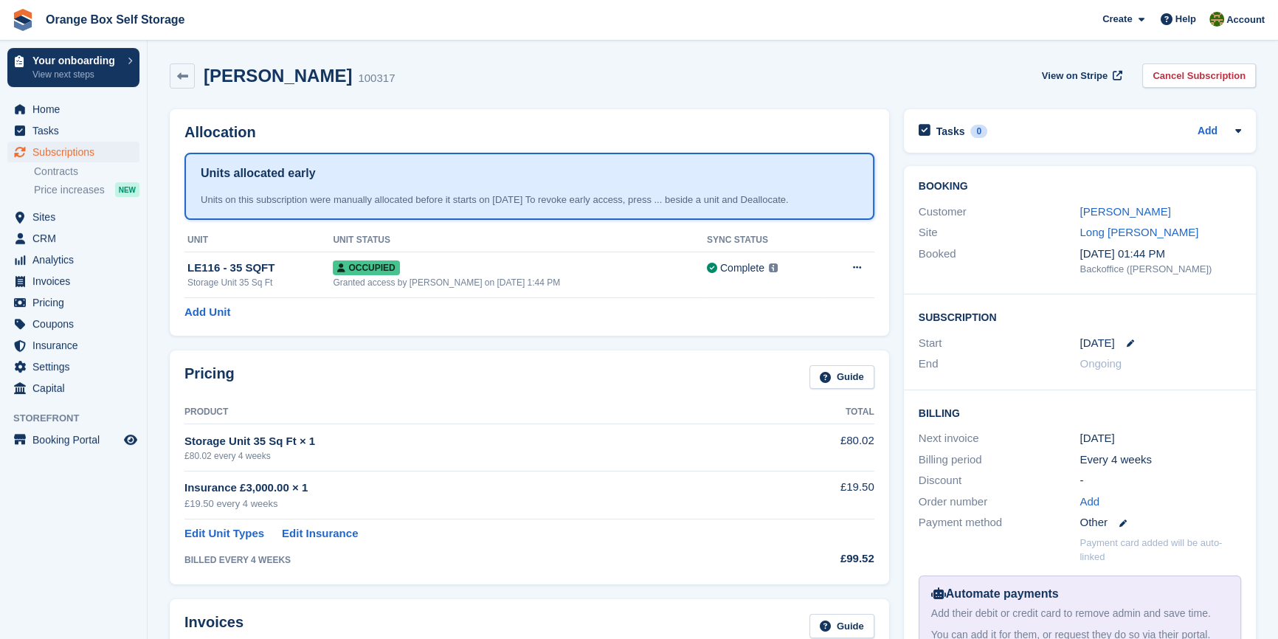
click at [559, 331] on div "Allocation Units allocated early Units on this subscription were manually alloc…" at bounding box center [529, 222] width 719 height 226
click at [52, 393] on span "Capital" at bounding box center [76, 388] width 89 height 21
click at [54, 189] on span "Price increases" at bounding box center [69, 190] width 71 height 14
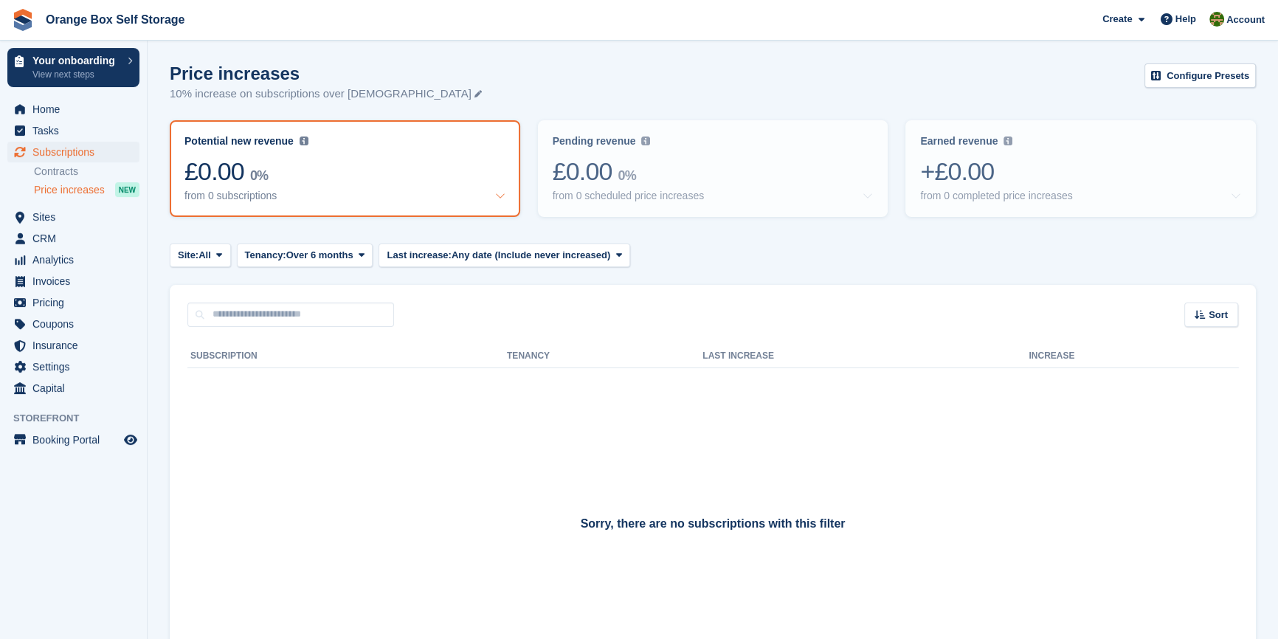
click at [283, 506] on div "Sorry, there are no subscriptions with this filter" at bounding box center [712, 525] width 1015 height 277
click at [60, 169] on link "Contracts" at bounding box center [86, 171] width 105 height 14
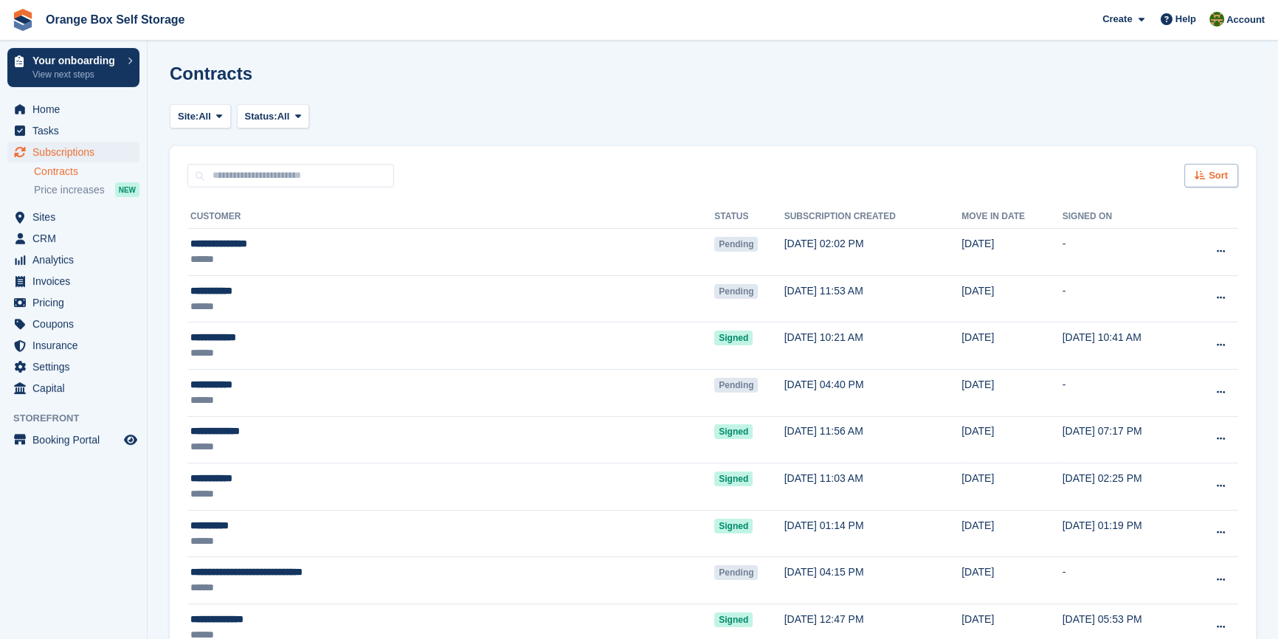
click at [1225, 173] on span "Sort" at bounding box center [1217, 175] width 19 height 15
click at [714, 212] on th "Status" at bounding box center [748, 217] width 69 height 24
click at [516, 140] on turbo-frame "Site: All Beeston Derby Furnace Road Long Eaton All Status: All Pending Signed …" at bounding box center [713, 638] width 1086 height 1068
click at [264, 117] on span "Status:" at bounding box center [261, 116] width 32 height 15
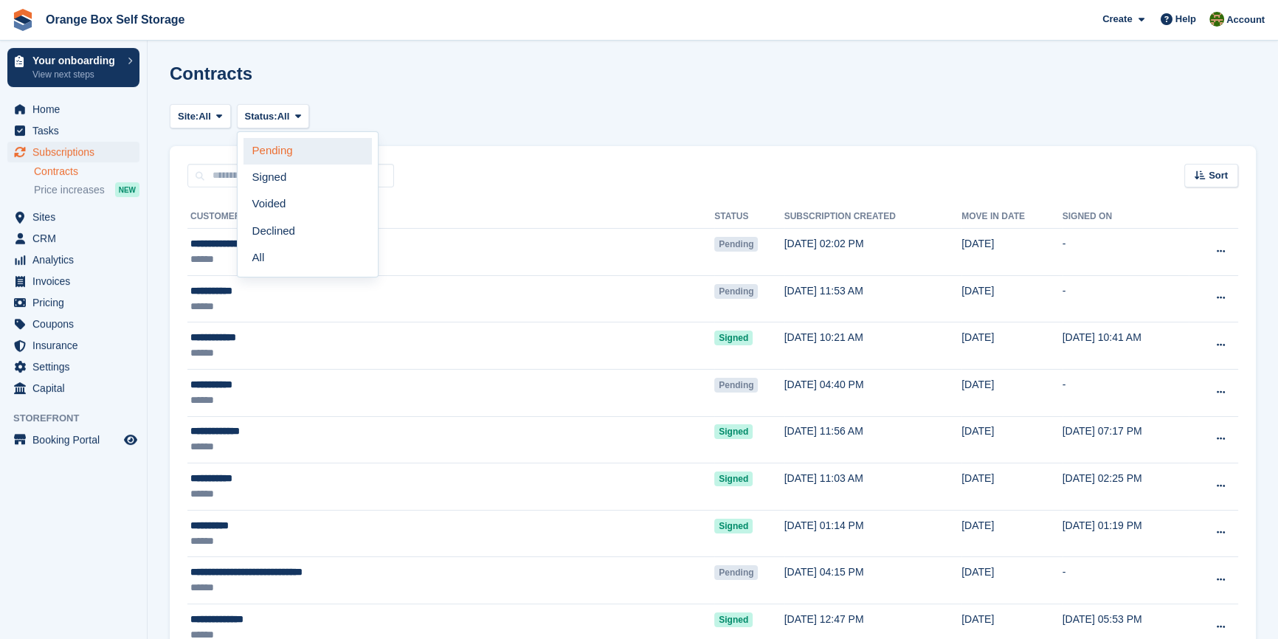
click at [274, 150] on link "Pending" at bounding box center [307, 151] width 128 height 27
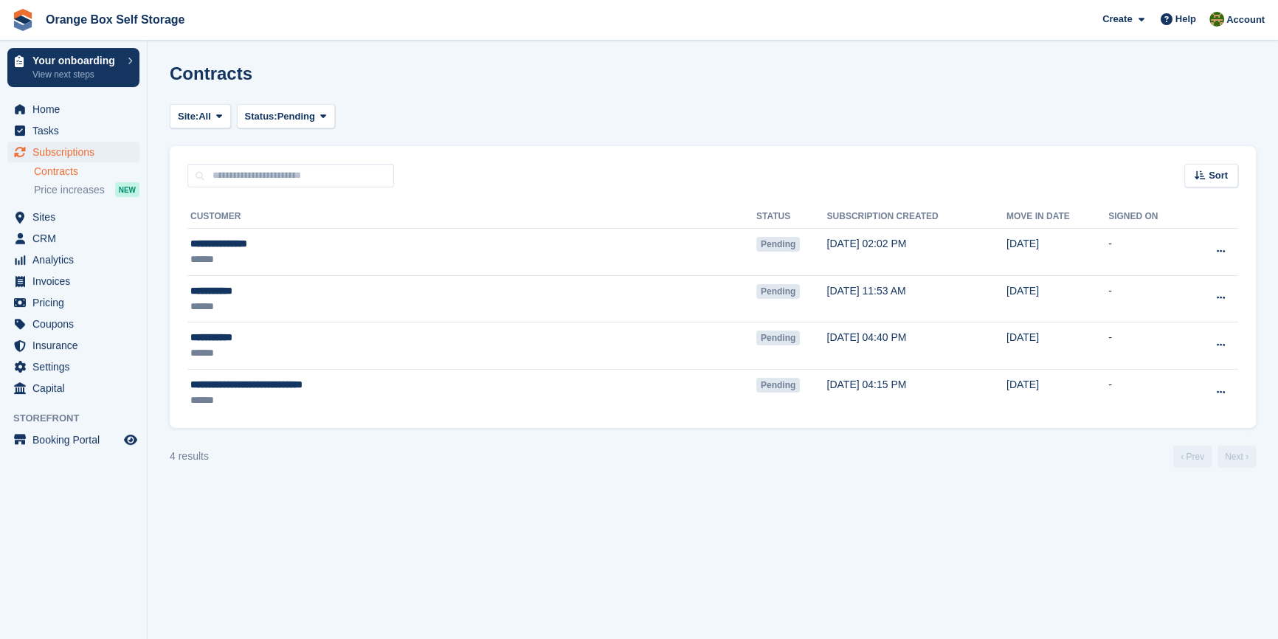
click at [587, 485] on section "Contracts Site: All Beeston Derby Furnace Road Long Eaton All Status: Pending P…" at bounding box center [713, 319] width 1130 height 639
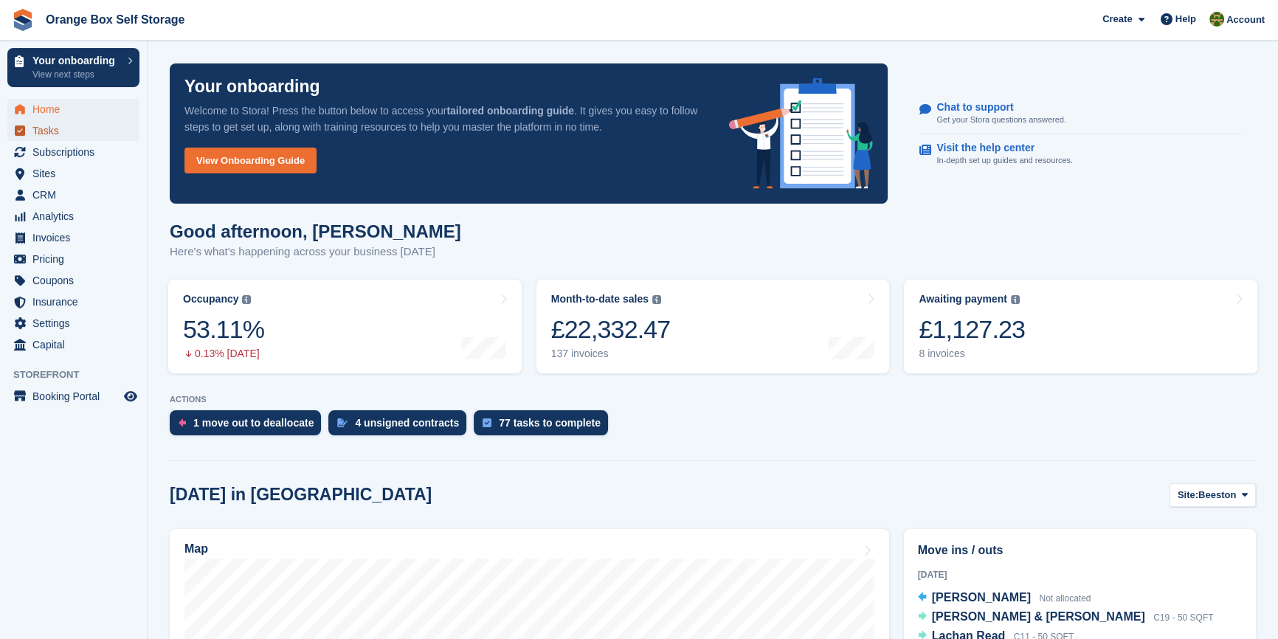
click at [33, 126] on span "Tasks" at bounding box center [76, 130] width 89 height 21
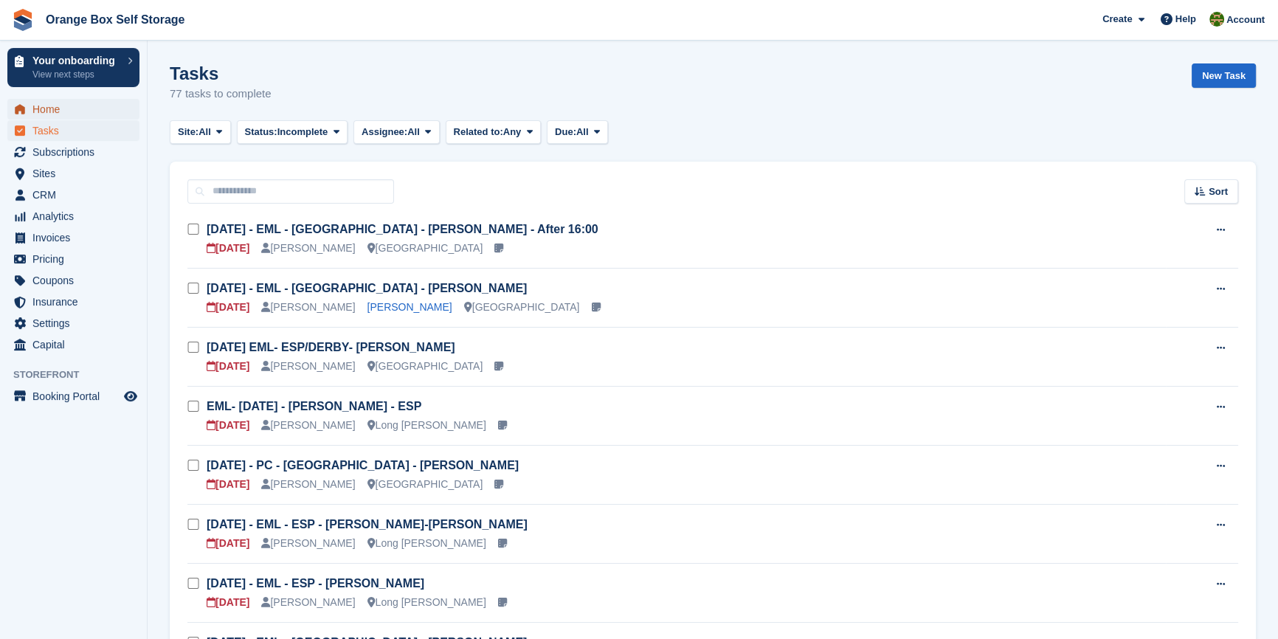
click at [28, 105] on span "menu" at bounding box center [20, 109] width 18 height 18
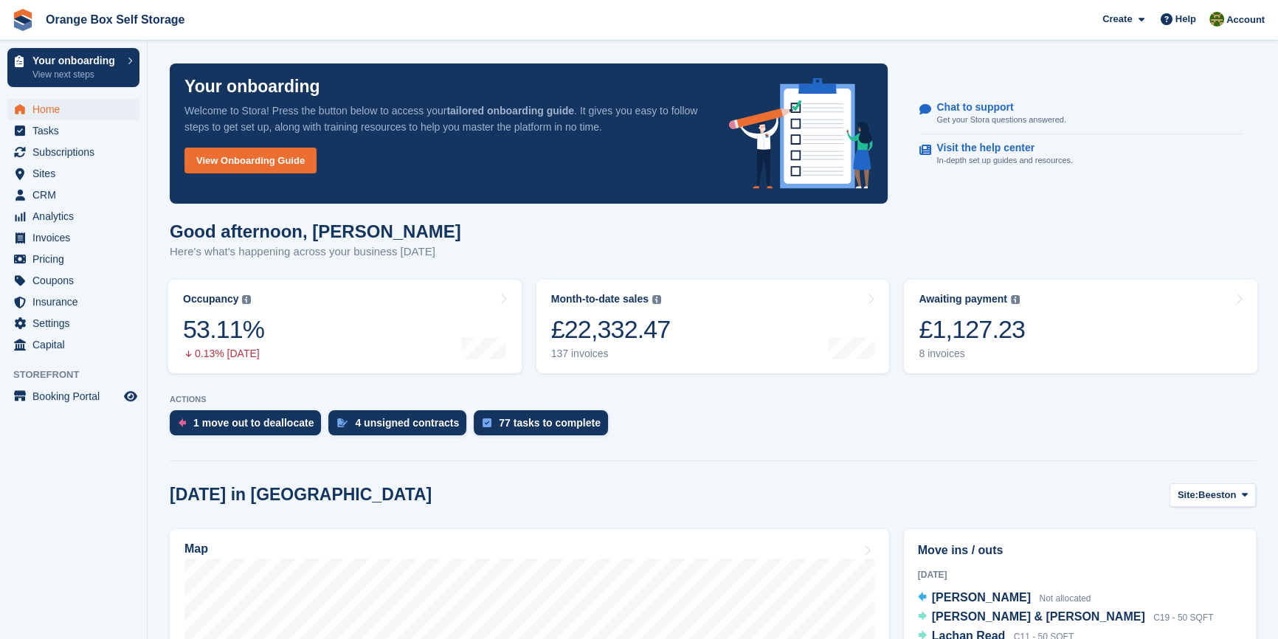
click at [45, 502] on aside "Your onboarding View next steps Home Tasks Subscriptions Subscriptions Subscrip…" at bounding box center [73, 323] width 147 height 565
click at [236, 424] on div "1 move out to deallocate" at bounding box center [253, 423] width 120 height 12
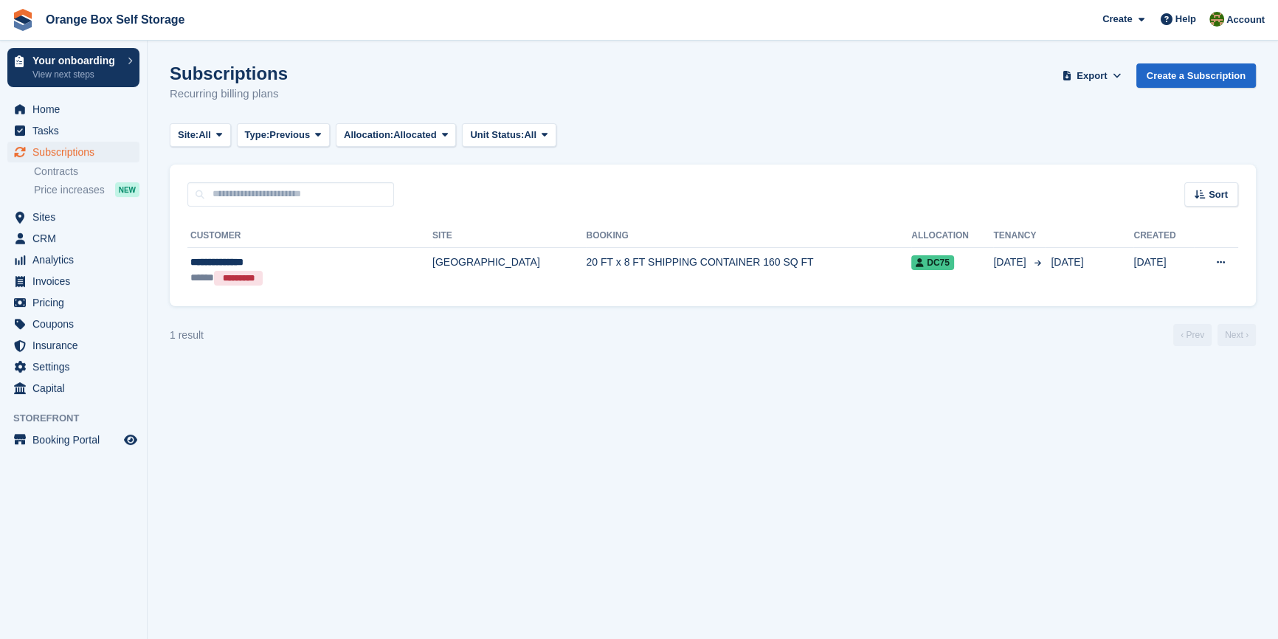
click at [460, 391] on section "Subscriptions Recurring billing plans Export Export Subscriptions Export a CSV …" at bounding box center [713, 319] width 1130 height 639
click at [915, 578] on section "Subscriptions Recurring billing plans Export Export Subscriptions Export a CSV …" at bounding box center [713, 319] width 1130 height 639
click at [541, 506] on section "Subscriptions Recurring billing plans Export Export Subscriptions Export a CSV …" at bounding box center [713, 319] width 1130 height 639
